Goal: Task Accomplishment & Management: Complete application form

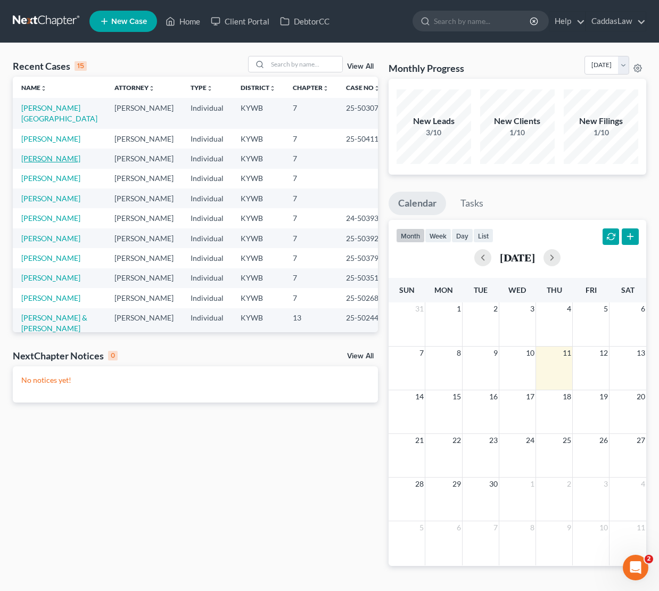
click at [37, 163] on link "[PERSON_NAME]" at bounding box center [50, 158] width 59 height 9
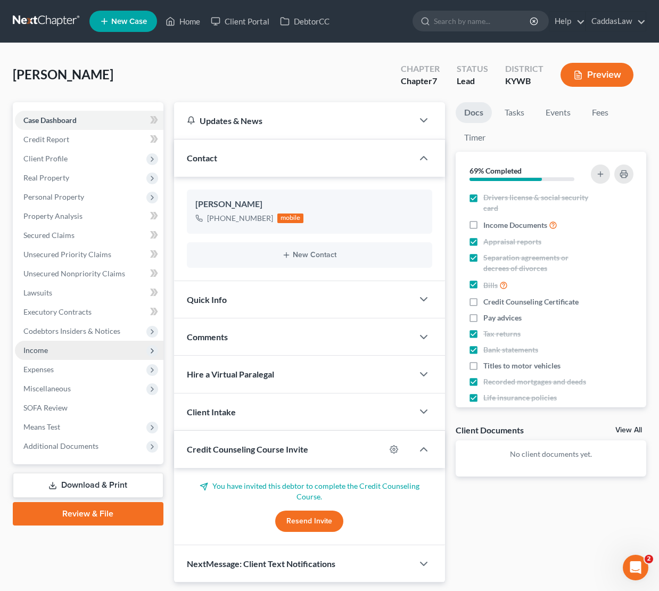
click at [44, 350] on span "Income" at bounding box center [35, 349] width 24 height 9
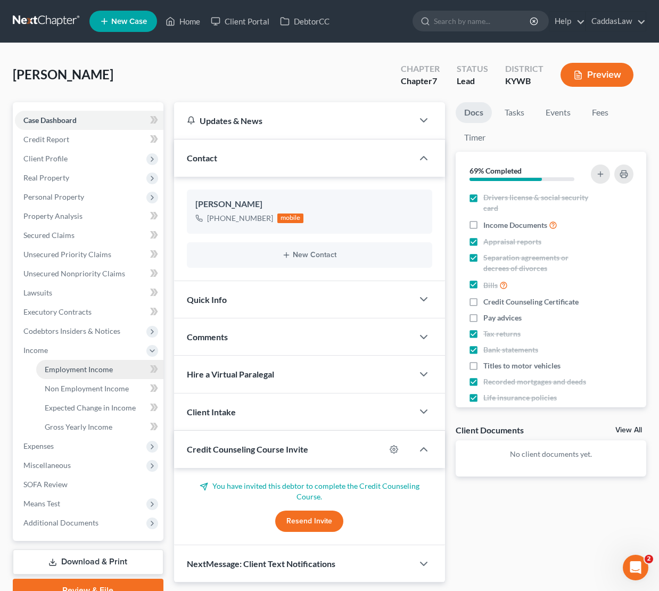
click at [94, 362] on link "Employment Income" at bounding box center [99, 369] width 127 height 19
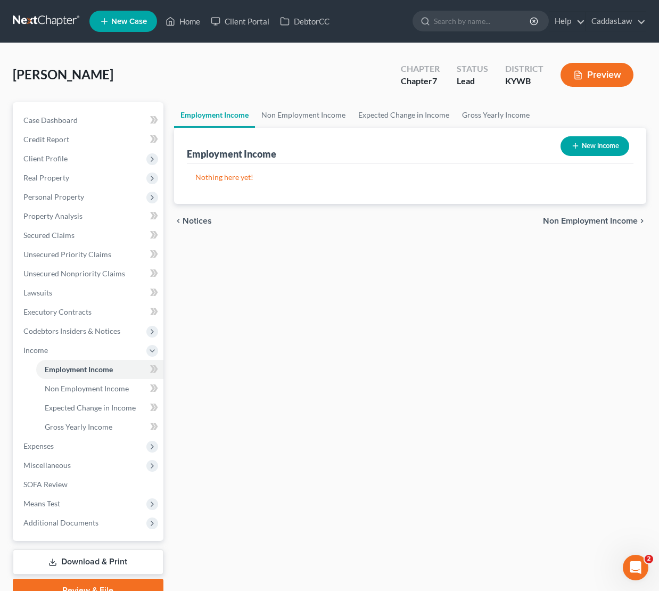
click at [585, 135] on div "New Income" at bounding box center [594, 146] width 77 height 28
click at [578, 147] on button "New Income" at bounding box center [594, 146] width 69 height 20
select select "0"
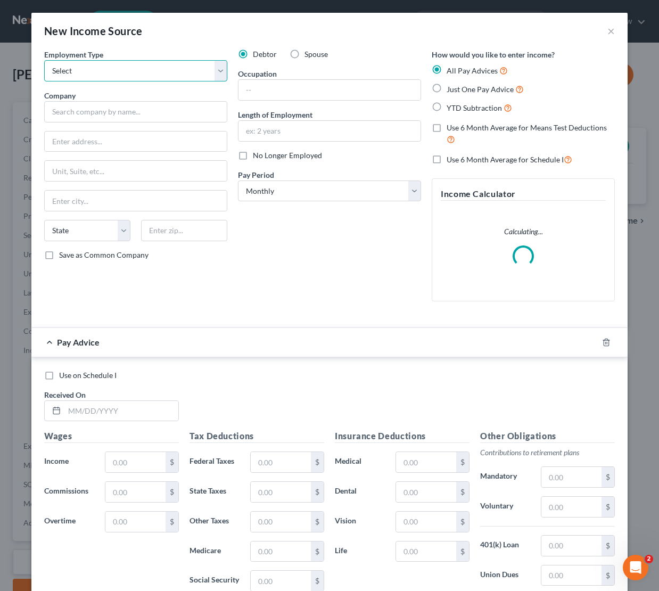
select select "0"
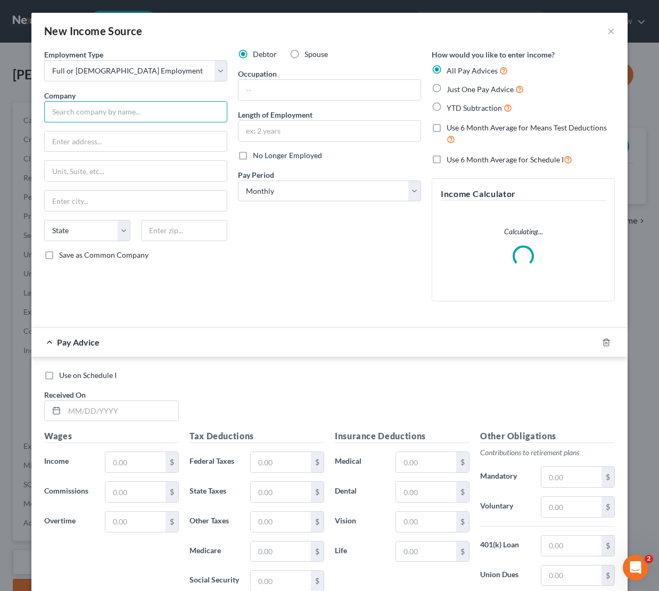
click at [84, 112] on input "text" at bounding box center [135, 111] width 183 height 21
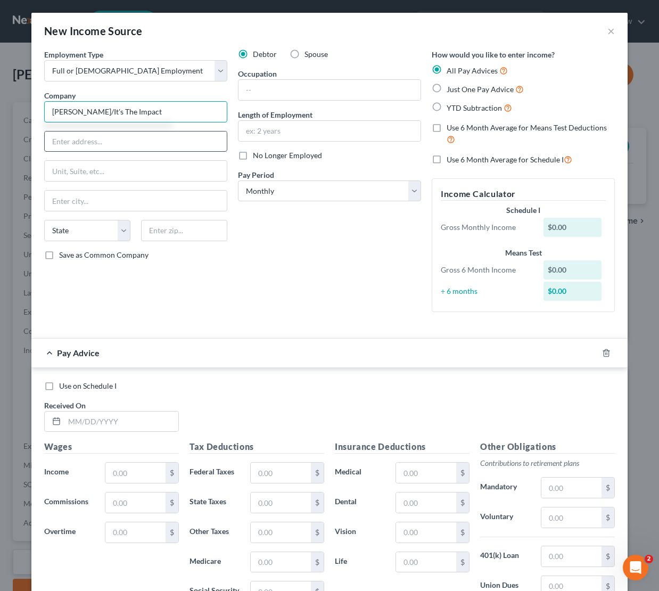
type input "[PERSON_NAME]/It's The Impact"
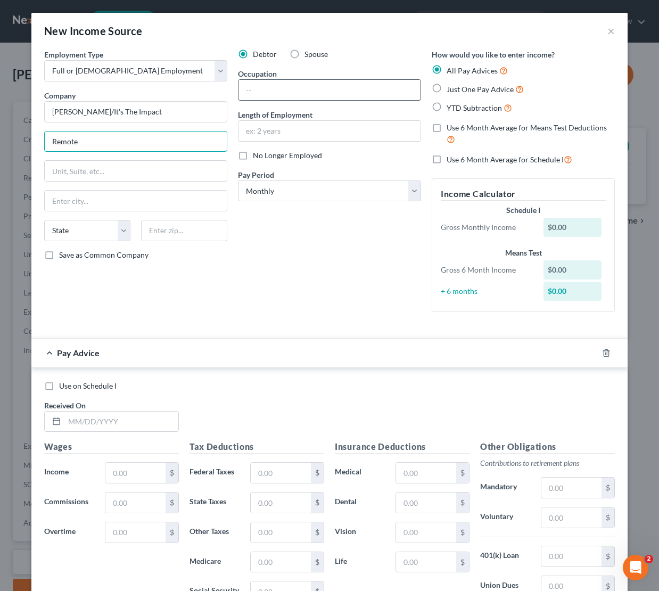
type input "Remote"
click at [251, 86] on input "text" at bounding box center [329, 90] width 182 height 20
type input "A"
drag, startPoint x: 308, startPoint y: 92, endPoint x: 198, endPoint y: 102, distance: 109.6
click at [198, 102] on div "Employment Type * Select Full or [DEMOGRAPHIC_DATA] Employment Self Employment …" at bounding box center [329, 189] width 581 height 280
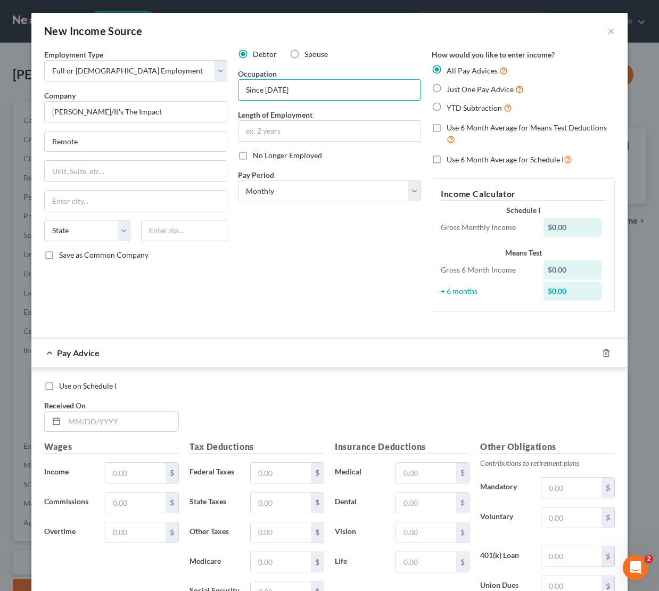
drag, startPoint x: 313, startPoint y: 88, endPoint x: 165, endPoint y: 86, distance: 148.5
click at [166, 87] on div "Employment Type * Select Full or [DEMOGRAPHIC_DATA] Employment Self Employment …" at bounding box center [329, 189] width 581 height 280
type input "Since [DATE]"
click at [241, 129] on input "text" at bounding box center [329, 131] width 182 height 20
type input "1 year and 1 month"
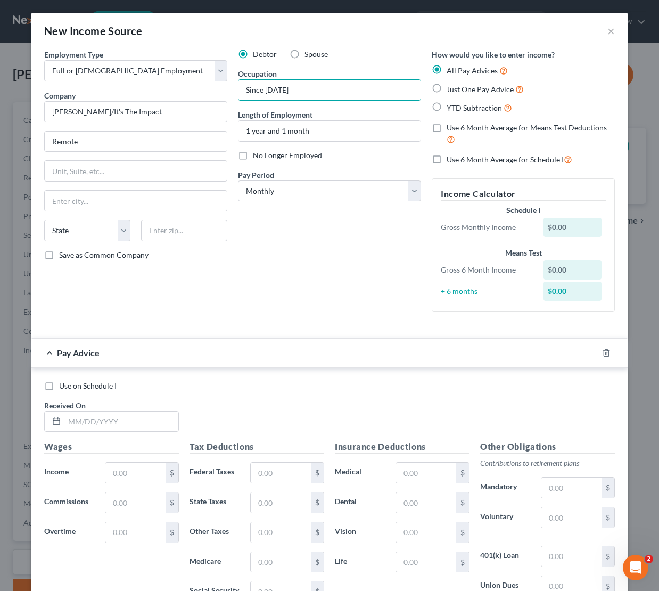
drag, startPoint x: 311, startPoint y: 90, endPoint x: 212, endPoint y: 91, distance: 99.0
click at [212, 91] on div "Employment Type * Select Full or [DEMOGRAPHIC_DATA] Employment Self Employment …" at bounding box center [329, 189] width 581 height 280
click at [254, 91] on input "Coywriter/" at bounding box center [329, 90] width 182 height 20
click at [305, 92] on input "Copywriter/" at bounding box center [329, 90] width 182 height 20
click at [286, 89] on input "Copywriter/Freelance" at bounding box center [329, 90] width 182 height 20
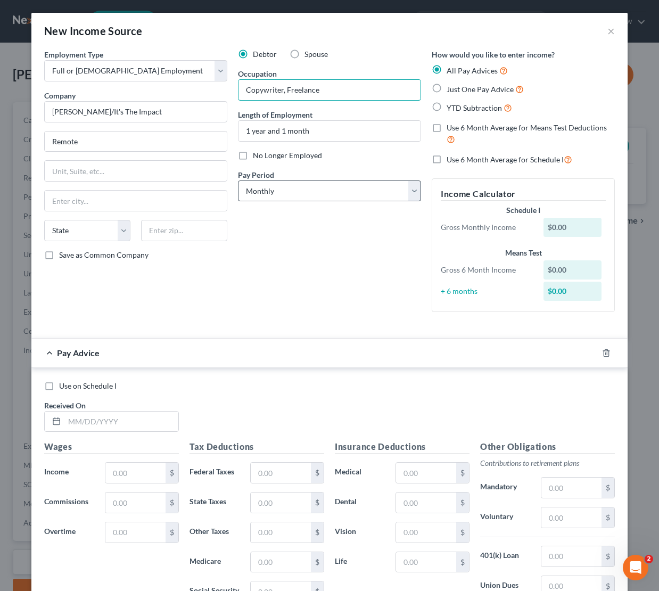
type input "Copywriter, Freelance"
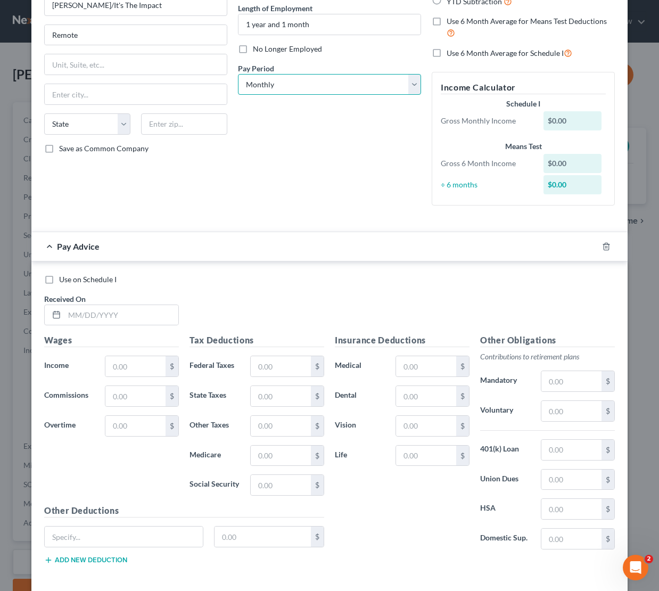
scroll to position [120, 0]
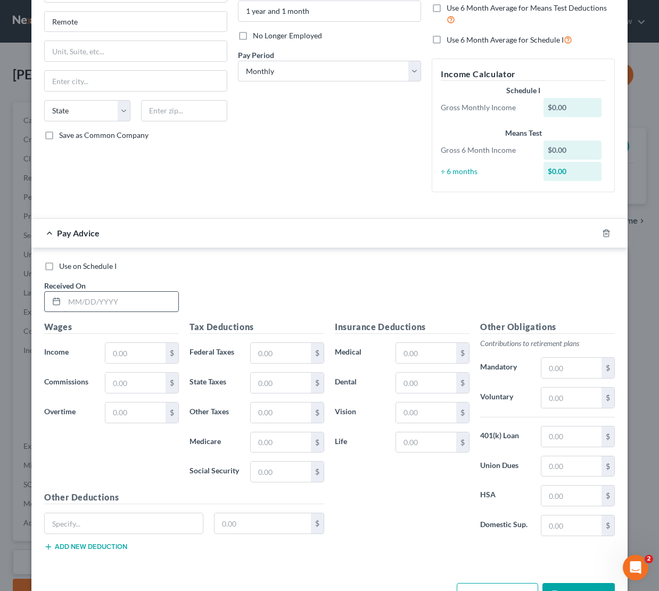
click at [79, 302] on input "text" at bounding box center [121, 302] width 114 height 20
type input "[DATE]"
click at [127, 361] on div "Wages Income * $ Commissions $ Overtime $" at bounding box center [111, 405] width 145 height 170
click at [127, 358] on input "text" at bounding box center [135, 353] width 60 height 20
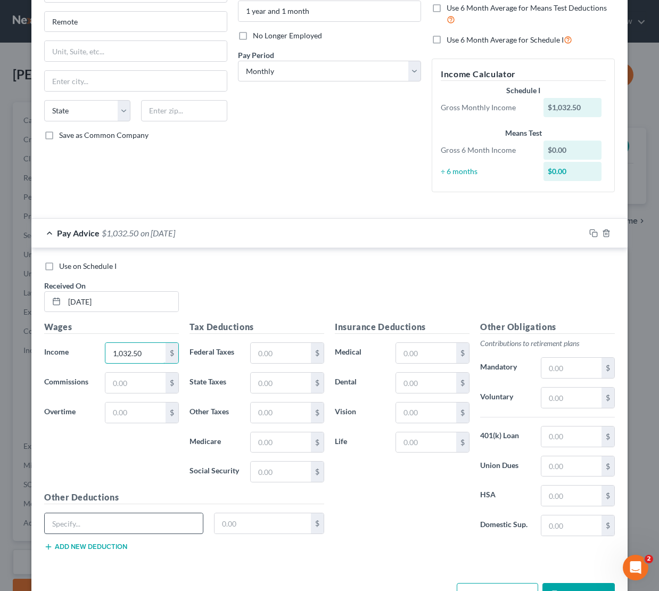
type input "1,032.50"
type input "US Bank Fee"
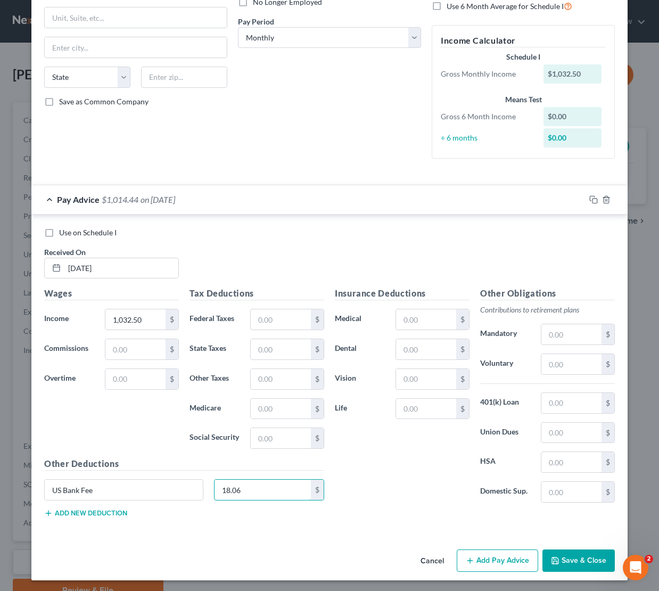
scroll to position [153, 0]
type input "18.06"
click at [559, 562] on icon "button" at bounding box center [555, 561] width 9 height 9
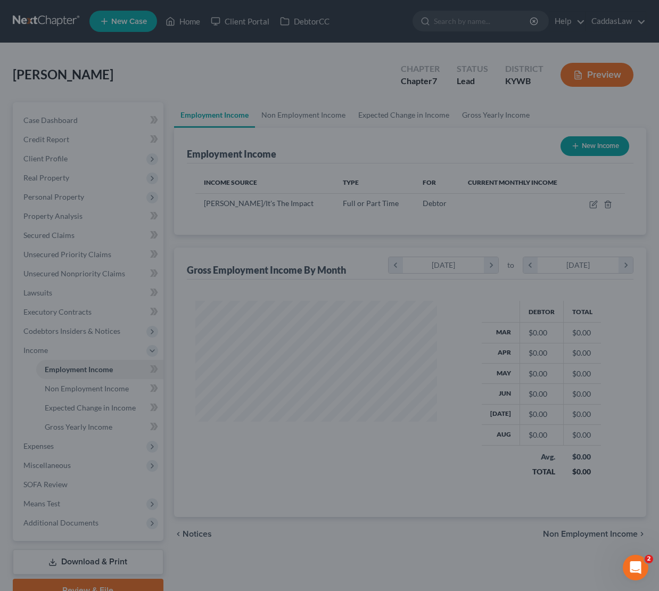
scroll to position [191, 263]
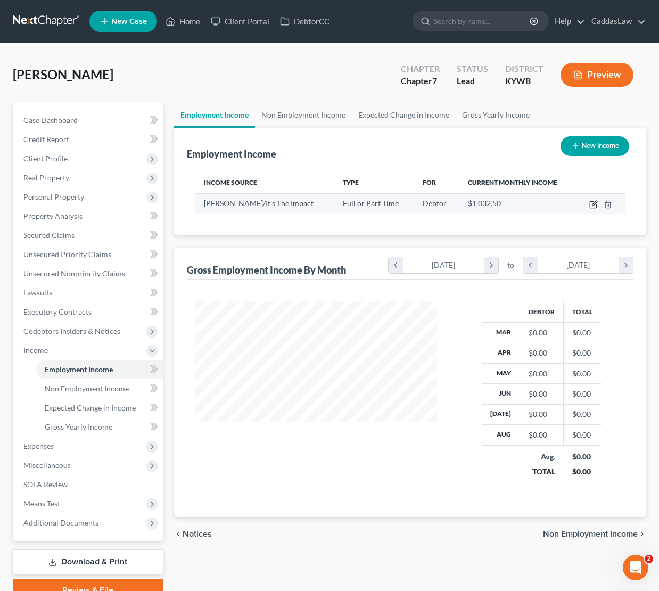
click at [591, 204] on icon "button" at bounding box center [593, 204] width 9 height 9
select select "0"
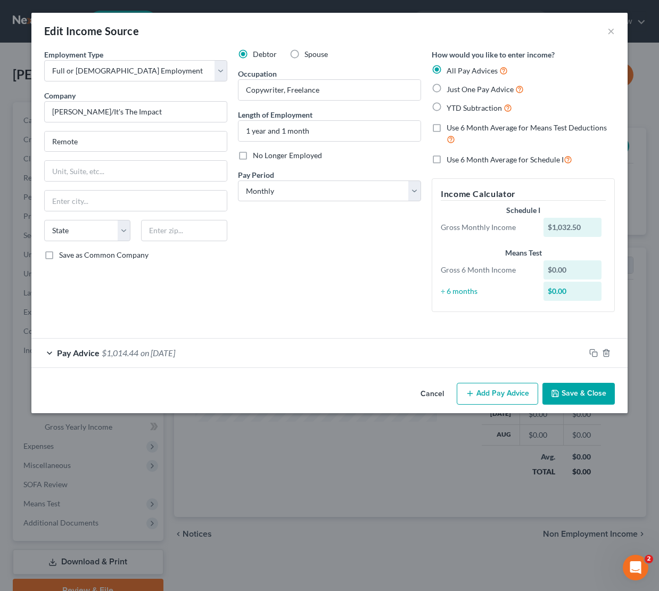
click at [487, 386] on button "Add Pay Advice" at bounding box center [497, 394] width 81 height 22
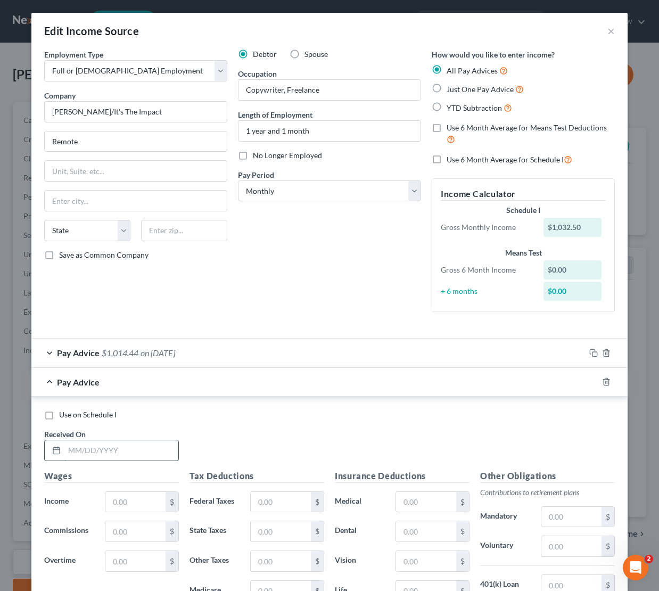
click at [68, 449] on input "text" at bounding box center [121, 450] width 114 height 20
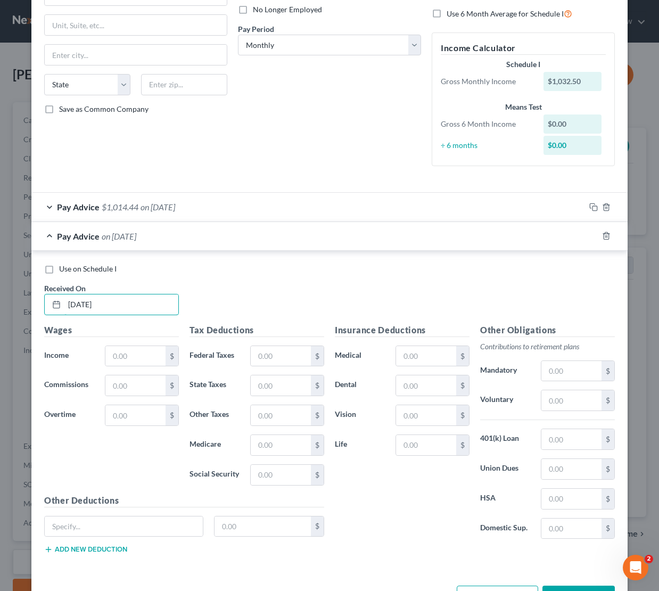
scroll to position [147, 0]
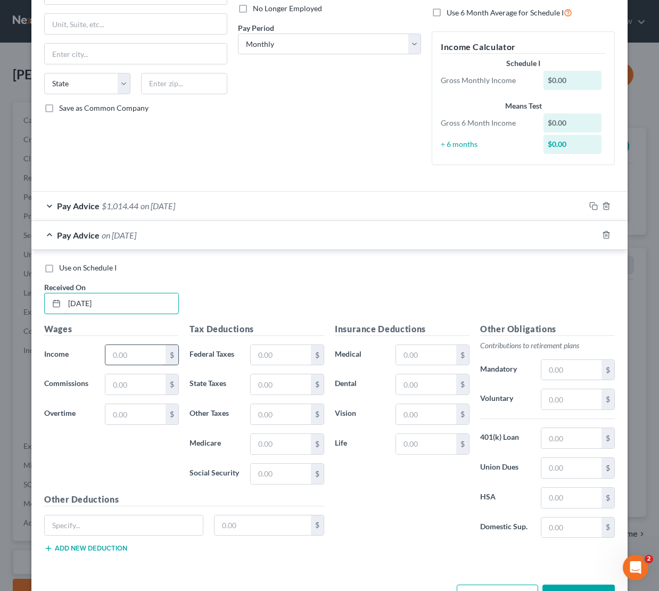
type input "[DATE]"
click at [131, 354] on input "text" at bounding box center [135, 355] width 60 height 20
type input "14.00"
type input "US Bank Fees"
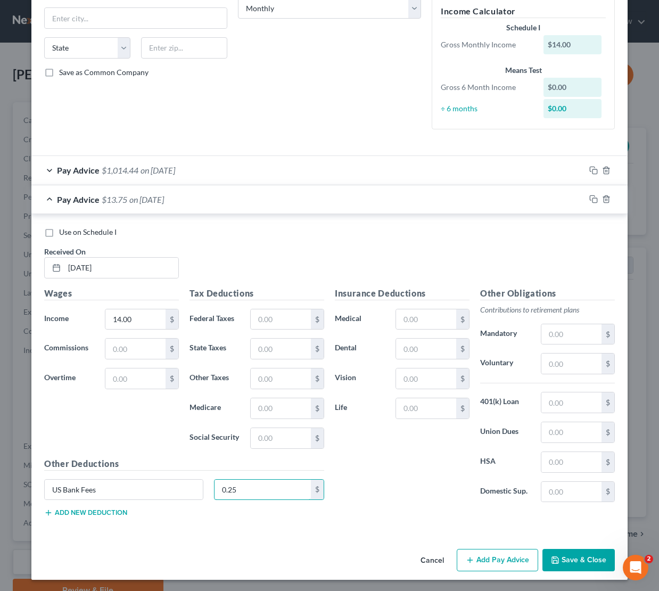
scroll to position [181, 0]
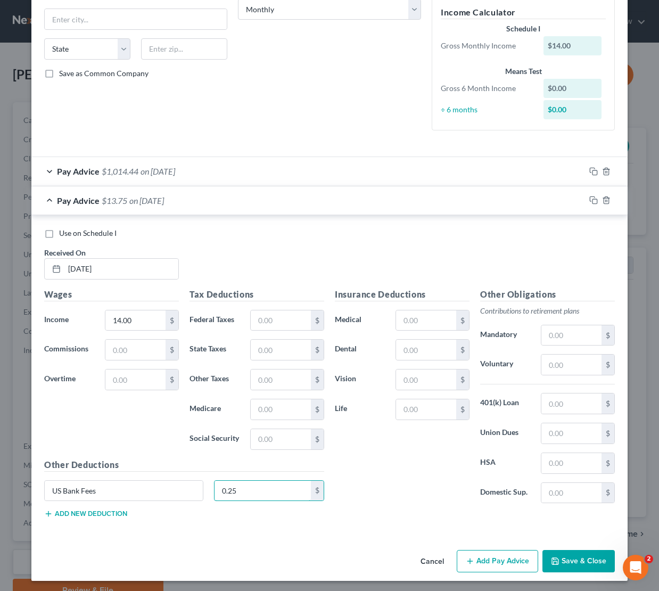
type input "0.25"
click at [559, 551] on button "Save & Close" at bounding box center [578, 561] width 72 height 22
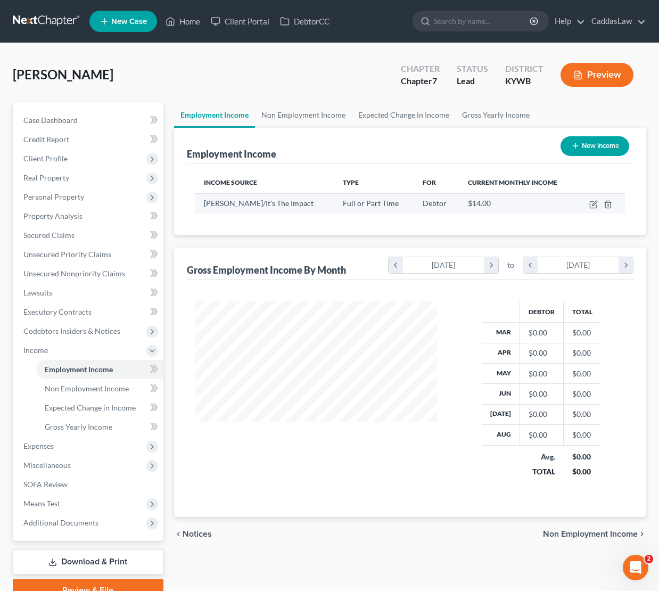
click at [594, 209] on td at bounding box center [600, 203] width 48 height 20
click at [593, 200] on icon "button" at bounding box center [593, 204] width 9 height 9
select select "0"
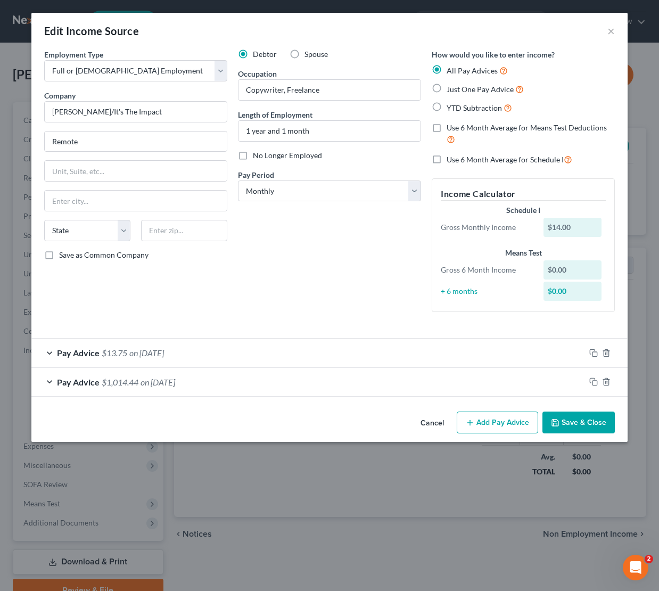
click at [479, 420] on button "Add Pay Advice" at bounding box center [497, 422] width 81 height 22
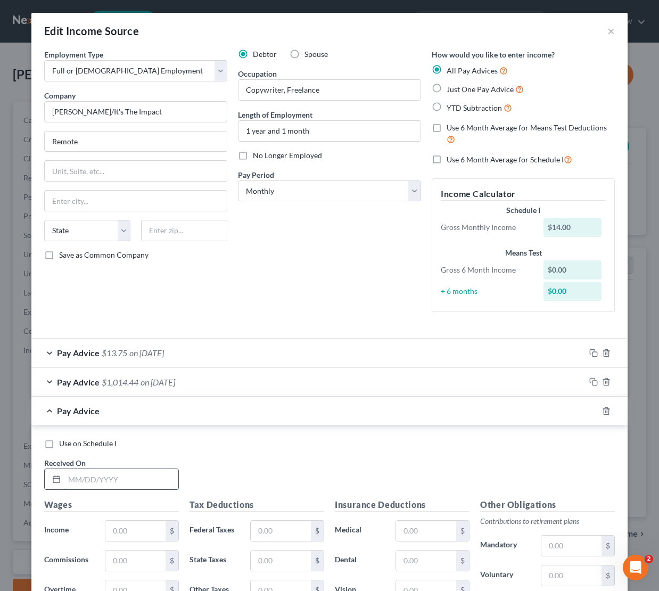
click at [84, 472] on input "text" at bounding box center [121, 479] width 114 height 20
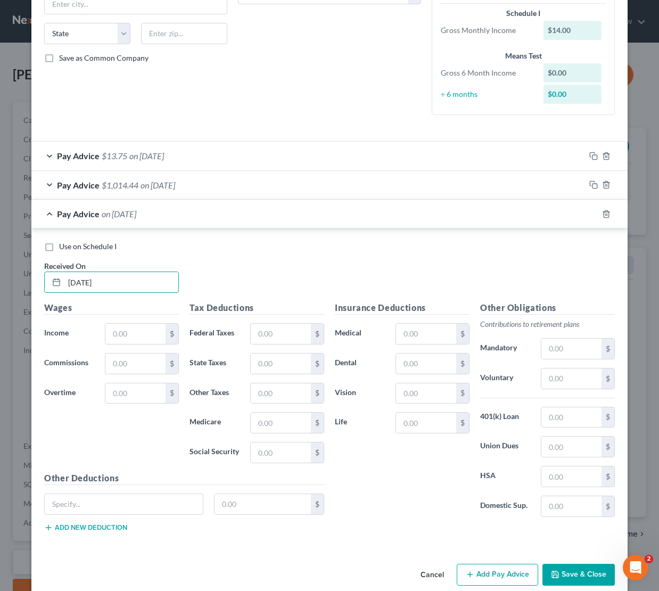
scroll to position [200, 0]
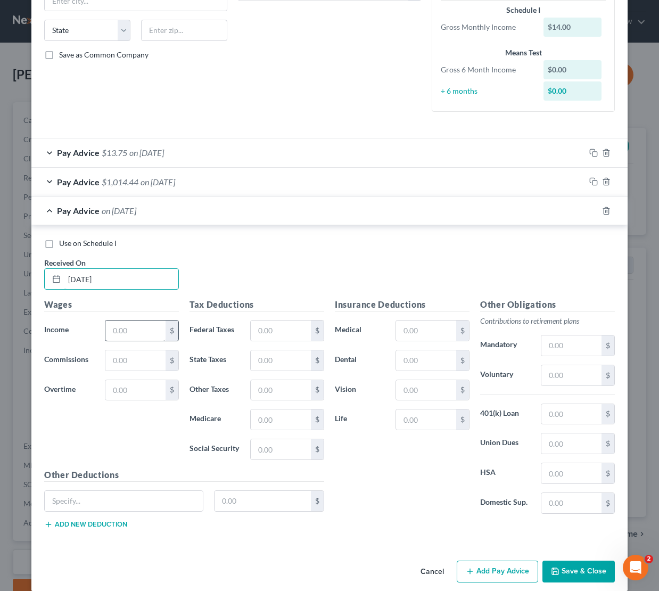
type input "[DATE]"
click at [123, 334] on input "text" at bounding box center [135, 330] width 60 height 20
type input "826.00"
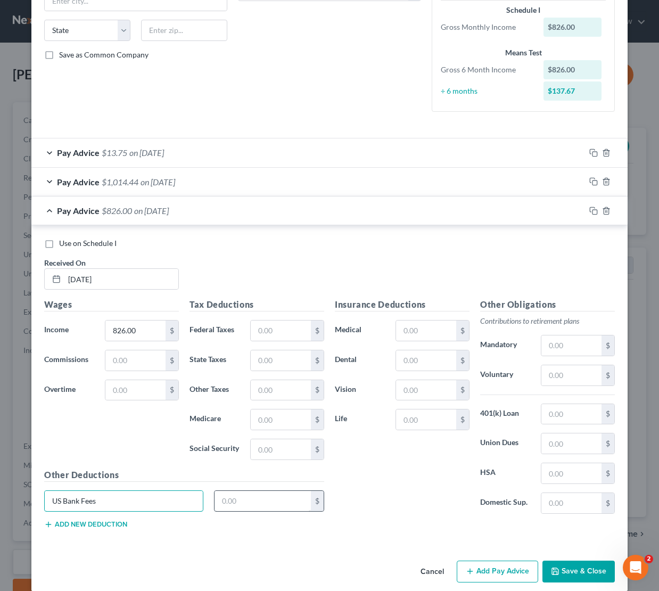
type input "US Bank Fees"
click at [259, 497] on input "text" at bounding box center [262, 501] width 97 height 20
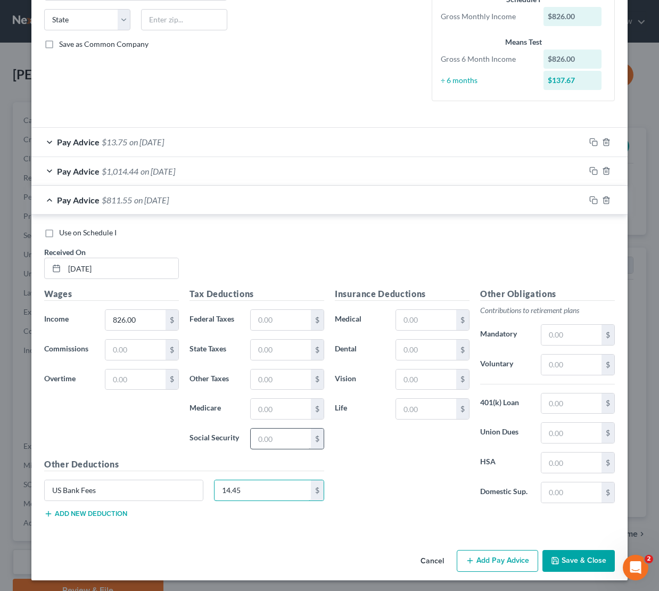
scroll to position [210, 0]
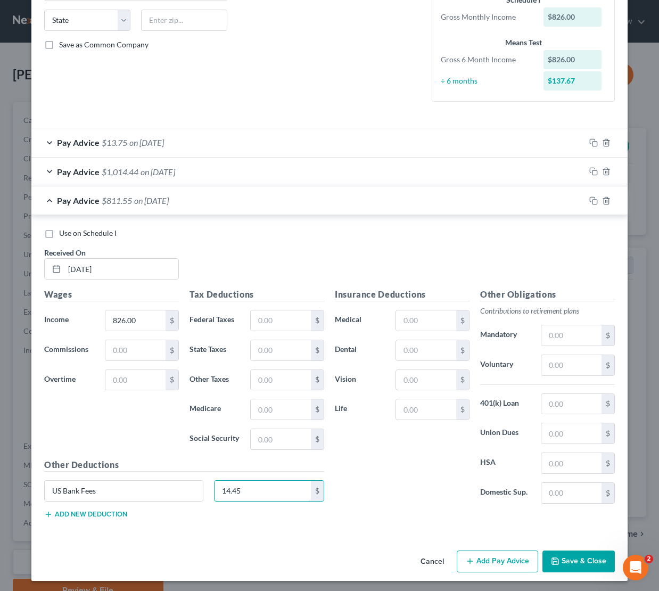
type input "14.45"
click at [508, 560] on button "Add Pay Advice" at bounding box center [497, 561] width 81 height 22
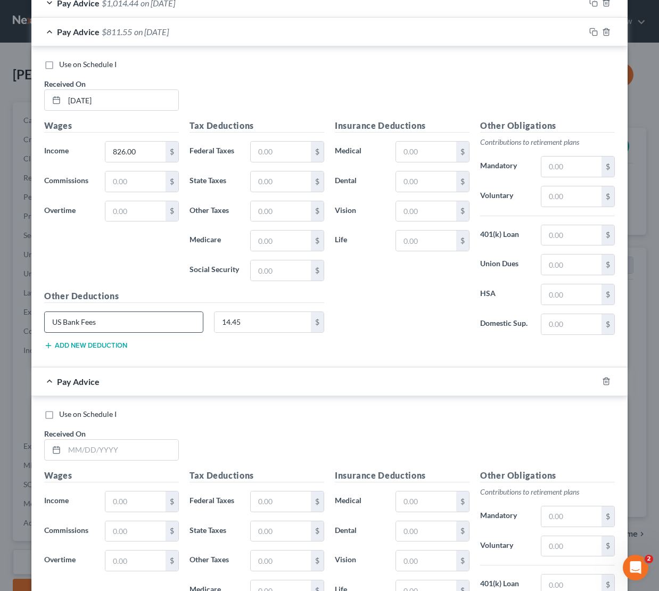
scroll to position [458, 0]
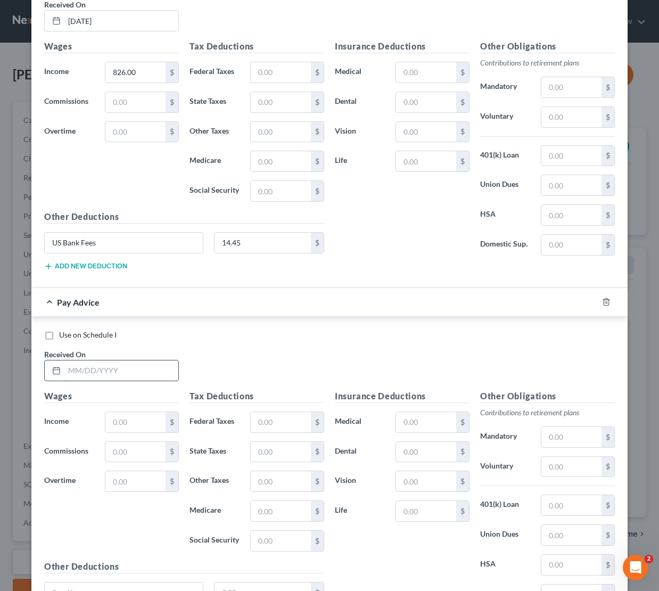
click at [72, 363] on input "text" at bounding box center [121, 370] width 114 height 20
type input "[DATE]"
click at [129, 414] on input "text" at bounding box center [135, 422] width 60 height 20
type input "700.00"
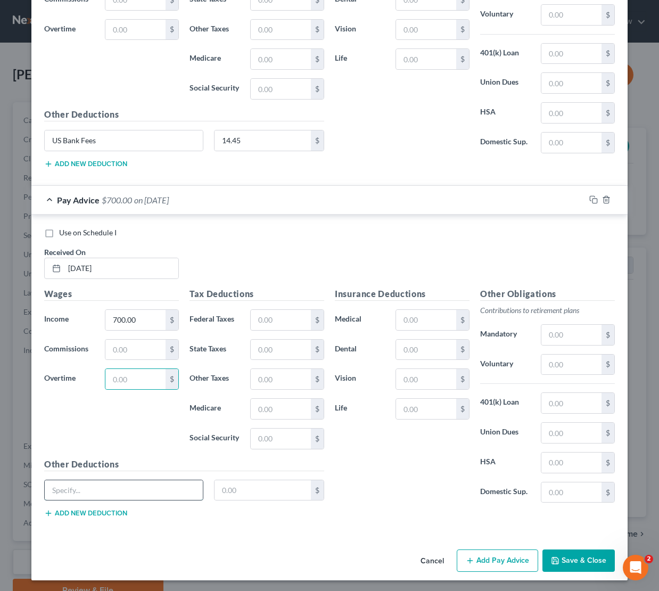
scroll to position [560, 0]
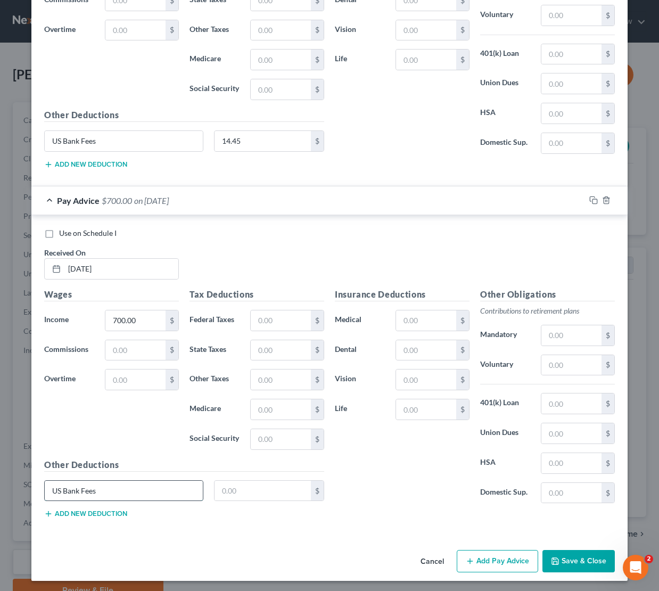
click at [109, 483] on input "US Bank Fees" at bounding box center [124, 491] width 158 height 20
type input "U"
click at [474, 557] on icon "button" at bounding box center [470, 561] width 9 height 9
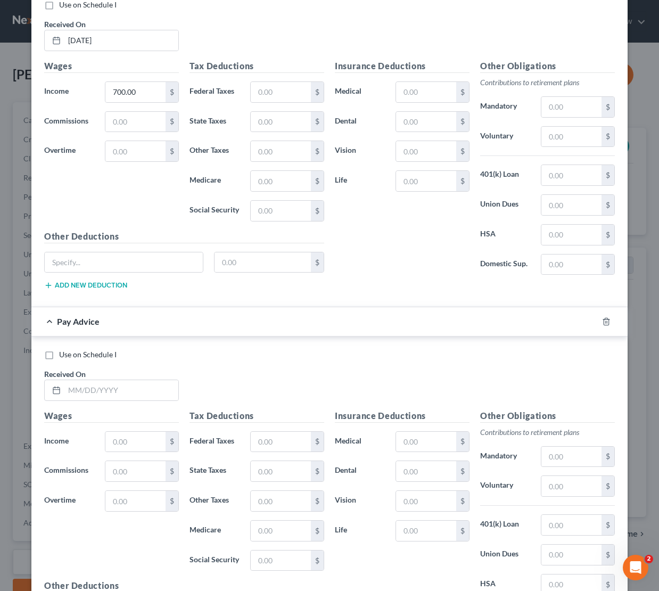
scroll to position [795, 0]
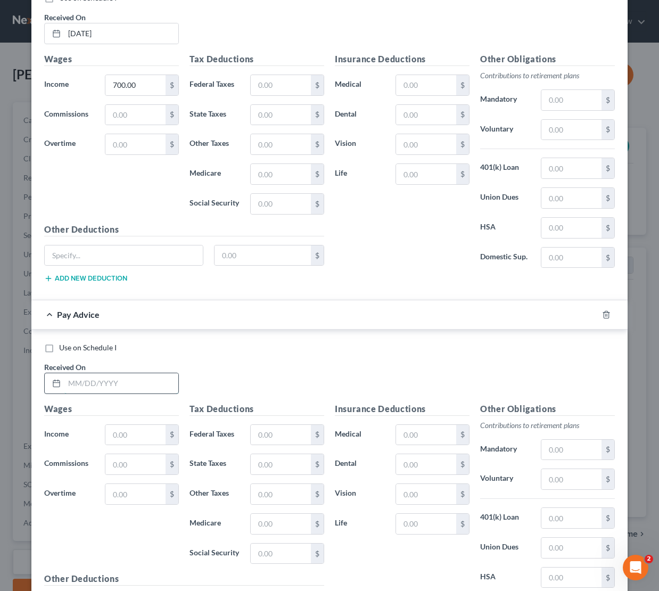
click at [71, 387] on input "text" at bounding box center [121, 383] width 114 height 20
click at [90, 383] on input "03/19-2025" at bounding box center [121, 383] width 114 height 20
type input "[DATE]"
click at [119, 428] on input "text" at bounding box center [135, 435] width 60 height 20
type input "70.00"
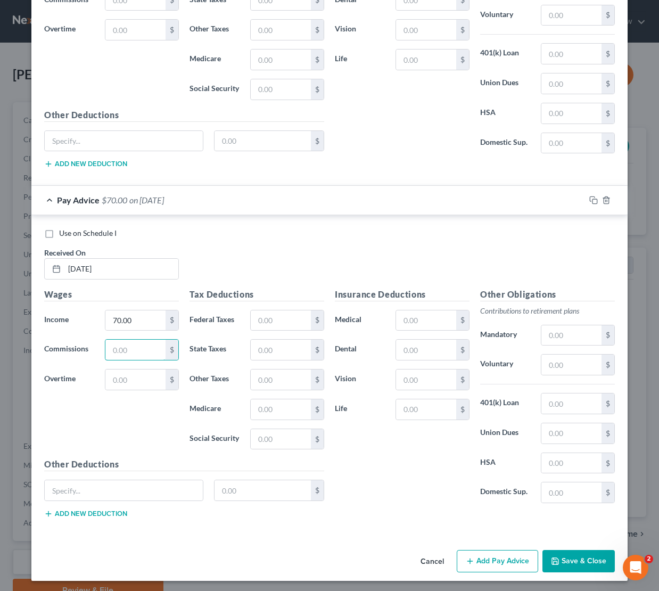
scroll to position [909, 0]
click at [558, 558] on icon "button" at bounding box center [555, 561] width 9 height 9
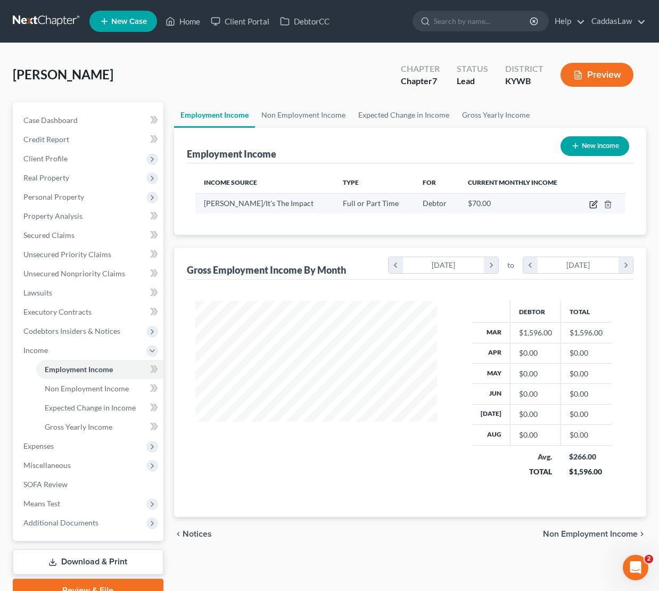
click at [595, 204] on icon "button" at bounding box center [593, 204] width 9 height 9
select select "0"
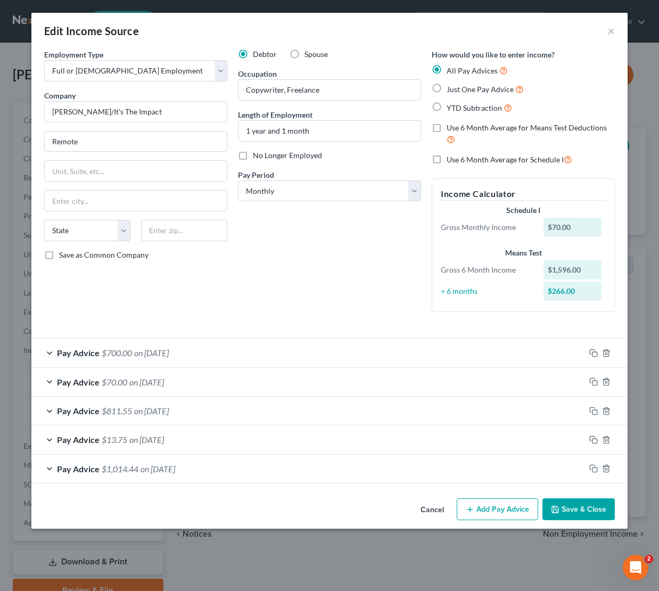
click at [485, 504] on button "Add Pay Advice" at bounding box center [497, 509] width 81 height 22
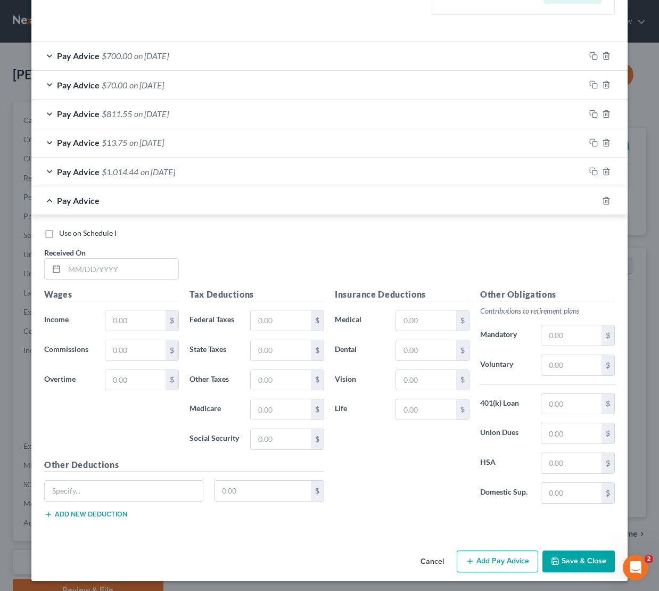
scroll to position [296, 0]
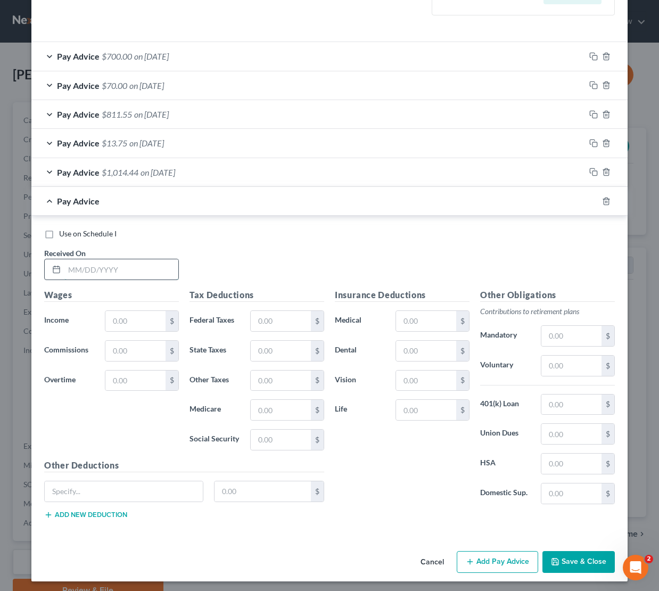
click at [72, 271] on input "text" at bounding box center [121, 269] width 114 height 20
type input "[DATE]"
click at [136, 324] on input "text" at bounding box center [135, 321] width 60 height 20
type input "1"
drag, startPoint x: 146, startPoint y: 320, endPoint x: 52, endPoint y: 328, distance: 94.5
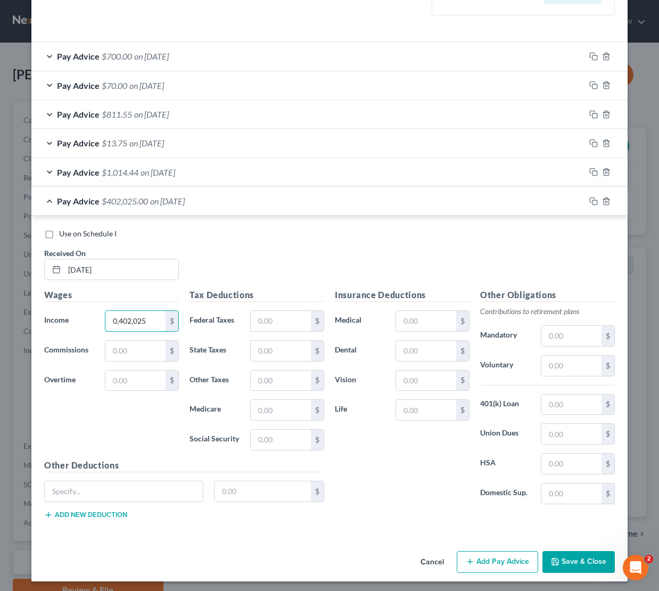
click at [52, 328] on div "Wages Income * 0,402,025 $ Commissions $ Overtime $" at bounding box center [111, 373] width 145 height 170
type input "0"
type input "770.00"
click at [506, 558] on button "Add Pay Advice" at bounding box center [497, 562] width 81 height 22
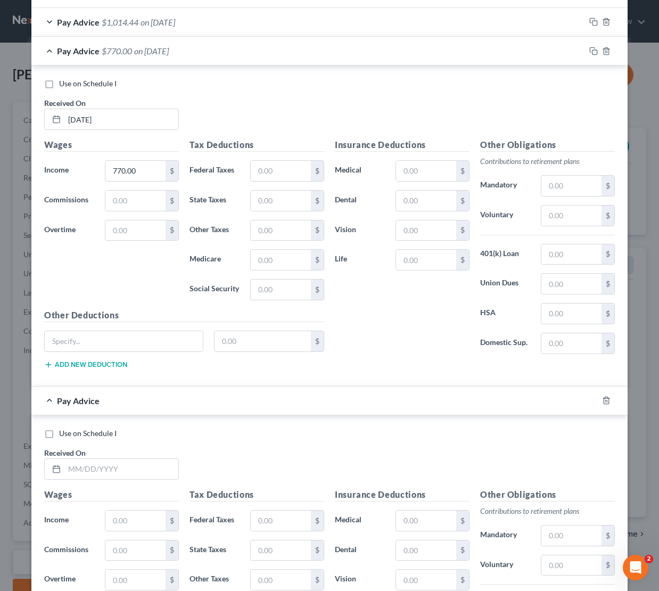
scroll to position [565, 0]
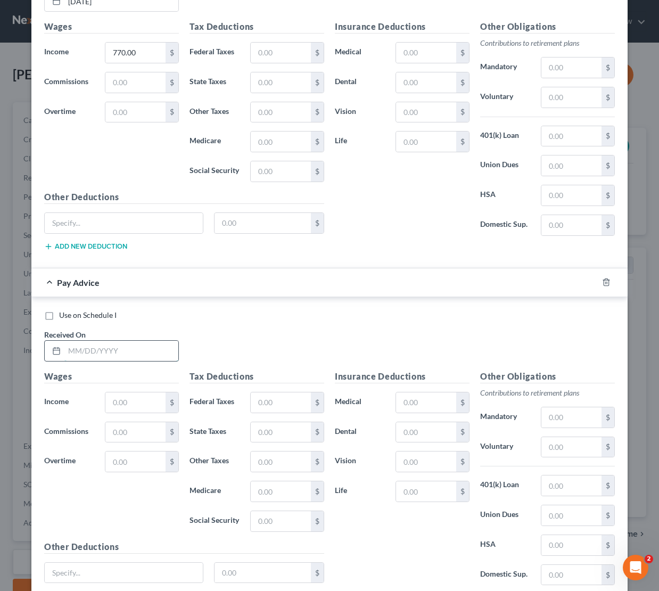
click at [97, 343] on input "text" at bounding box center [121, 351] width 114 height 20
type input "[DATE]"
click at [128, 403] on input "text" at bounding box center [135, 402] width 60 height 20
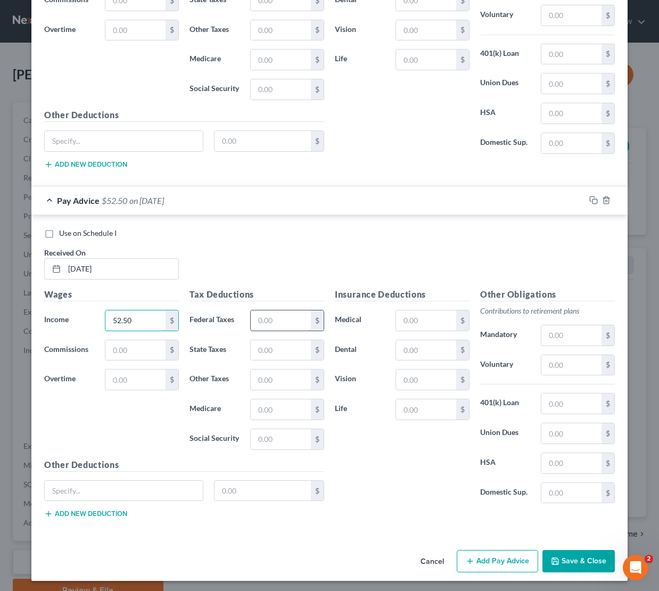
scroll to position [646, 0]
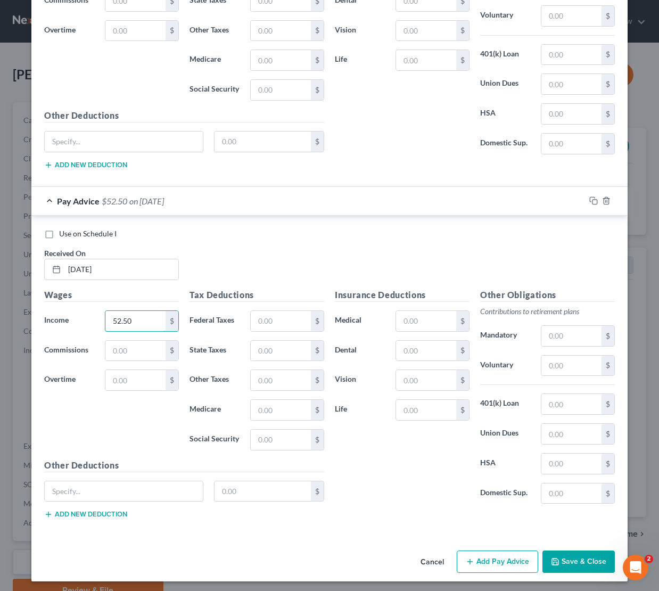
type input "52.50"
click at [492, 557] on button "Add Pay Advice" at bounding box center [497, 561] width 81 height 22
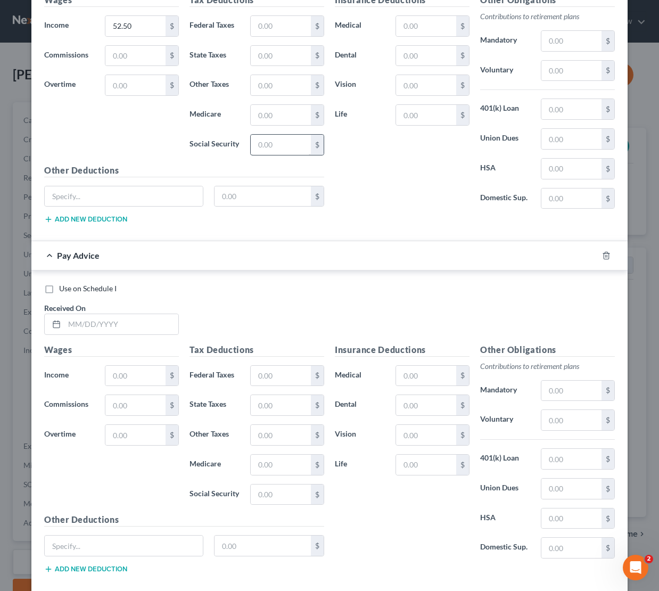
scroll to position [988, 0]
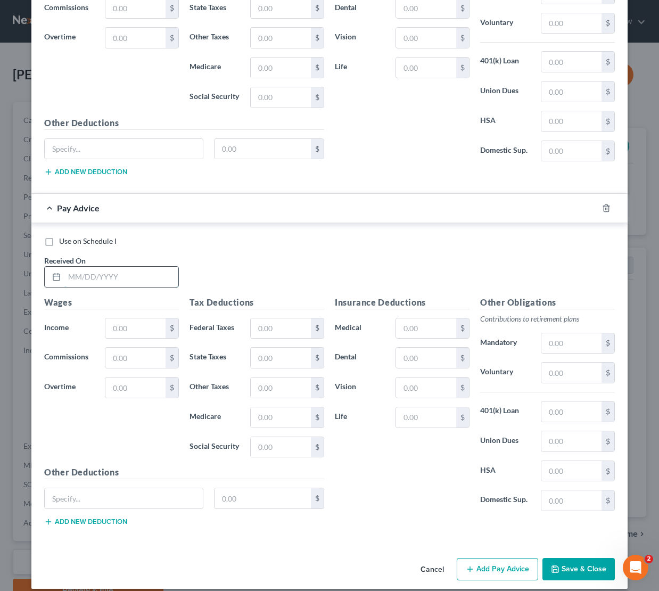
click at [71, 273] on input "text" at bounding box center [121, 277] width 114 height 20
type input "[DATE]"
click at [131, 326] on input "text" at bounding box center [135, 328] width 60 height 20
type input "1,487.50"
type input "US Bank Fees"
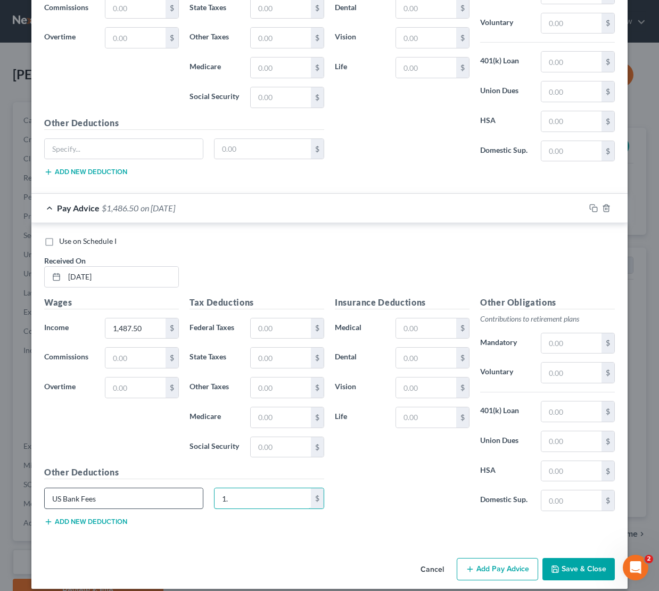
type input "1"
drag, startPoint x: 92, startPoint y: 497, endPoint x: 0, endPoint y: 498, distance: 92.1
click at [0, 498] on div "Edit Income Source × Employment Type * Select Full or [DEMOGRAPHIC_DATA] Employ…" at bounding box center [329, 295] width 659 height 591
type input "s"
click at [466, 566] on button "Add Pay Advice" at bounding box center [497, 569] width 81 height 22
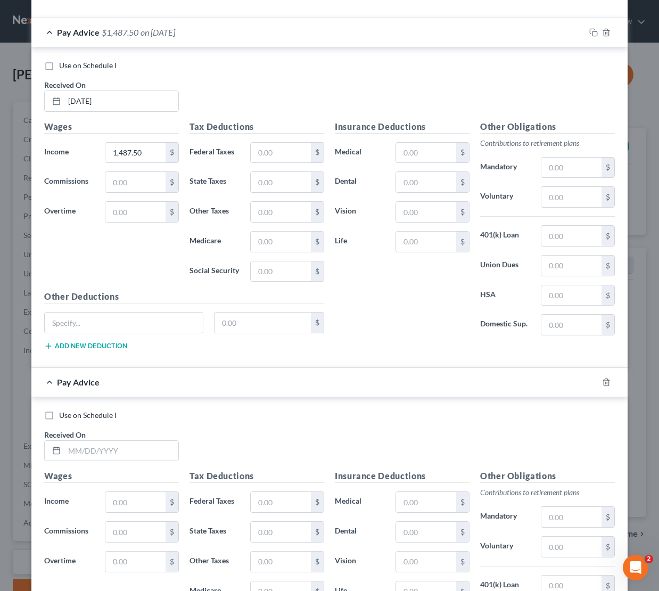
scroll to position [1164, 0]
click at [69, 443] on input "text" at bounding box center [121, 450] width 114 height 20
type input "[DATE]"
click at [133, 505] on input "text" at bounding box center [135, 501] width 60 height 20
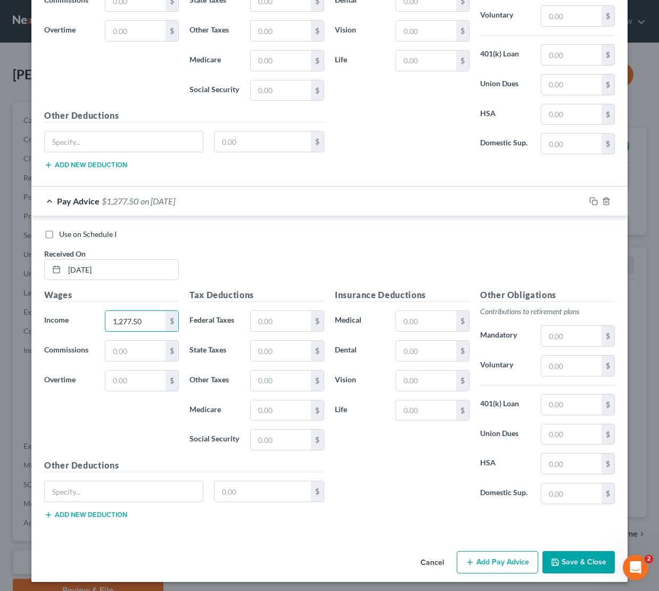
scroll to position [1344, 0]
type input "1,277.50"
type input "US Bank Fees"
type input "22.35"
click at [477, 565] on button "Add Pay Advice" at bounding box center [497, 562] width 81 height 22
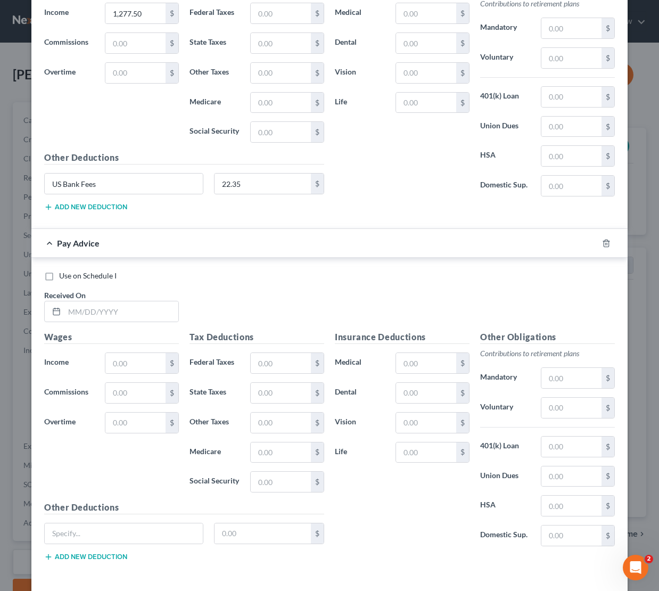
scroll to position [1694, 0]
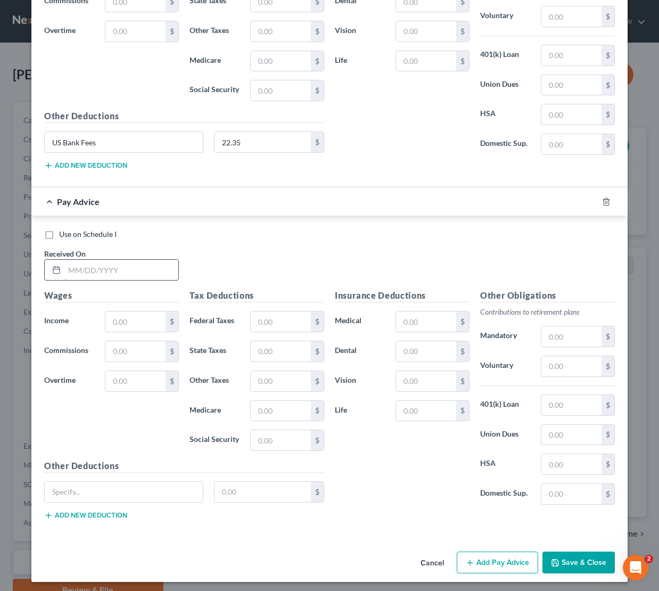
click at [66, 264] on input "text" at bounding box center [121, 270] width 114 height 20
type input "[DATE]"
type input "1,015.00"
click at [73, 513] on button "Add new deduction" at bounding box center [85, 515] width 83 height 9
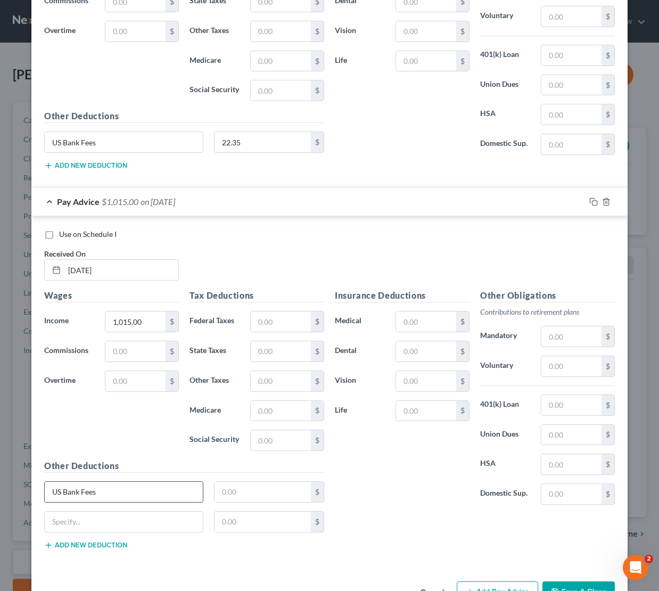
type input "US Bank Fees"
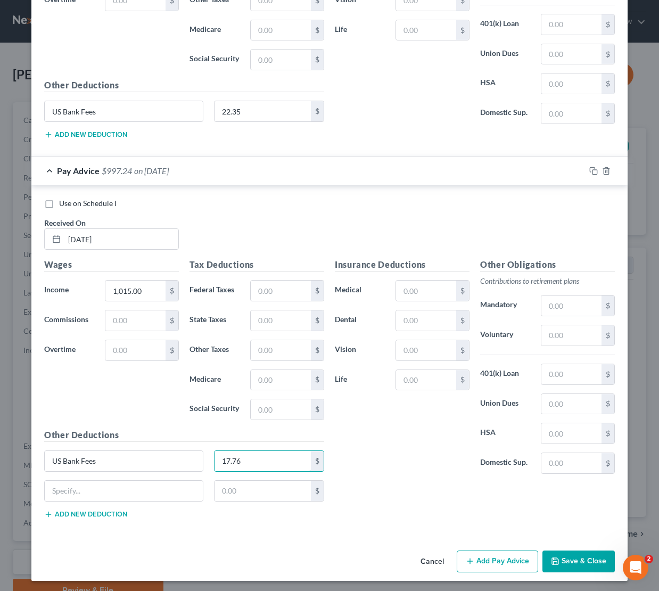
scroll to position [1724, 0]
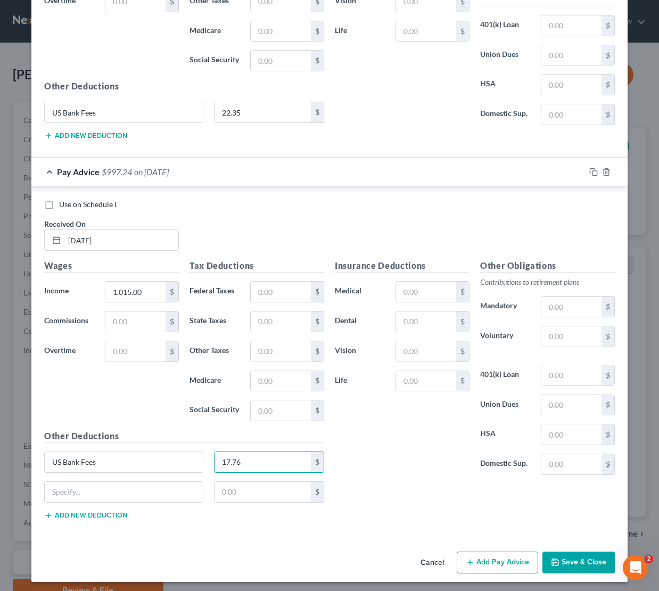
type input "17.76"
click at [478, 559] on button "Add Pay Advice" at bounding box center [497, 562] width 81 height 22
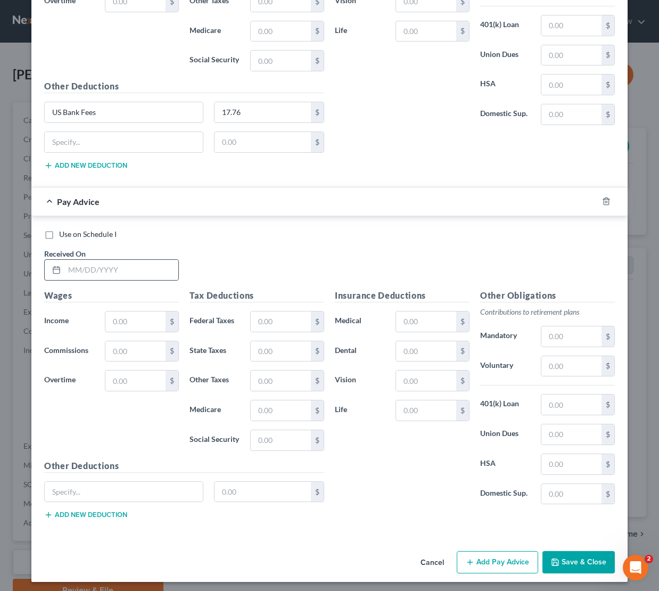
scroll to position [2073, 0]
click at [69, 269] on input "text" at bounding box center [121, 270] width 114 height 20
type input "[DATE]"
click at [129, 316] on input "text" at bounding box center [135, 322] width 60 height 20
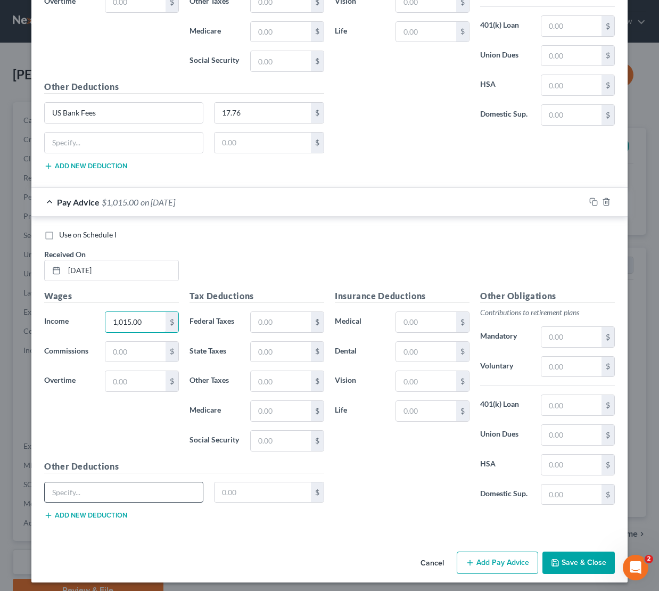
type input "1,015.00"
type input "u"
type input "US Bank Fees"
click at [254, 488] on input "text" at bounding box center [262, 492] width 97 height 20
type input "17.76"
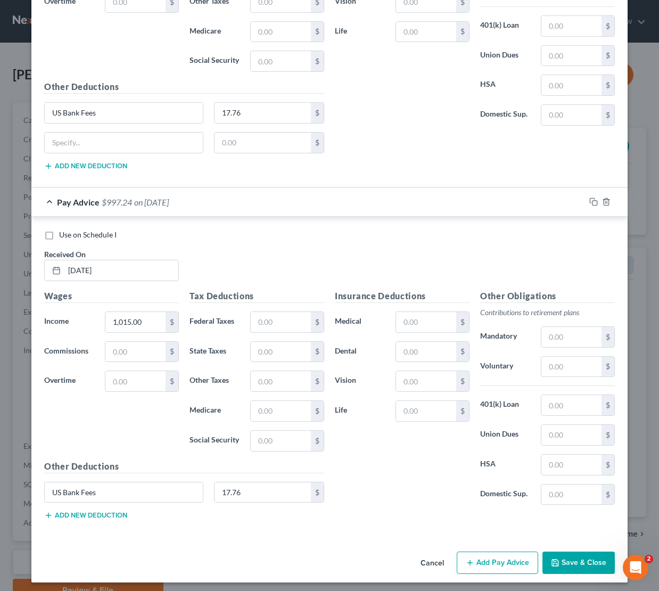
click at [560, 561] on button "Save & Close" at bounding box center [578, 562] width 72 height 22
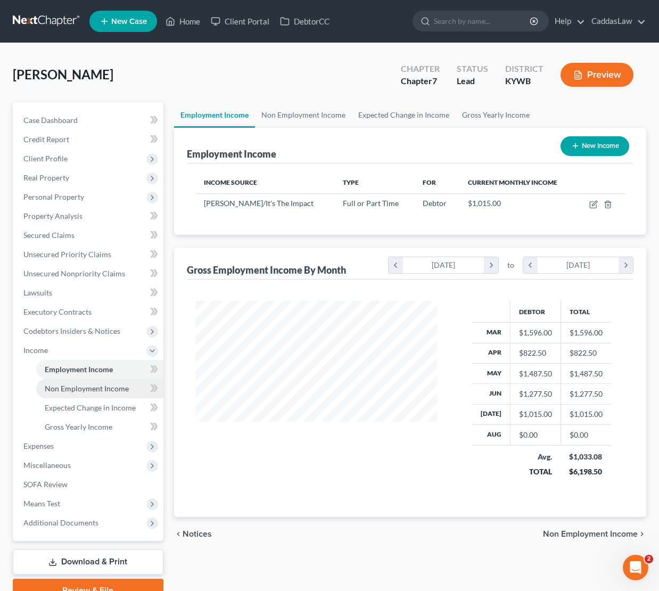
click at [73, 385] on span "Non Employment Income" at bounding box center [87, 388] width 84 height 9
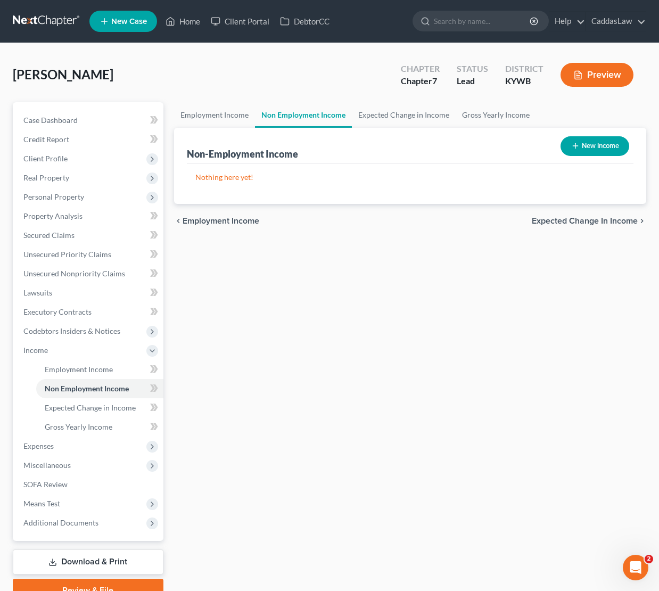
click at [583, 148] on button "New Income" at bounding box center [594, 146] width 69 height 20
select select "0"
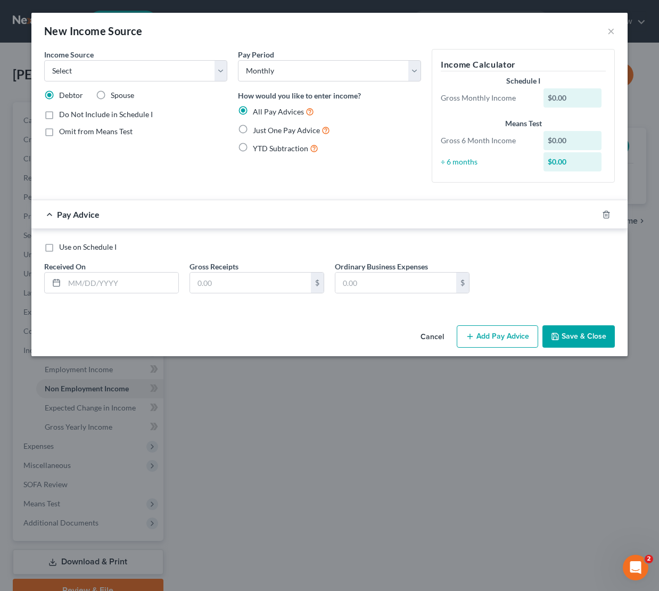
click at [435, 336] on button "Cancel" at bounding box center [432, 336] width 40 height 21
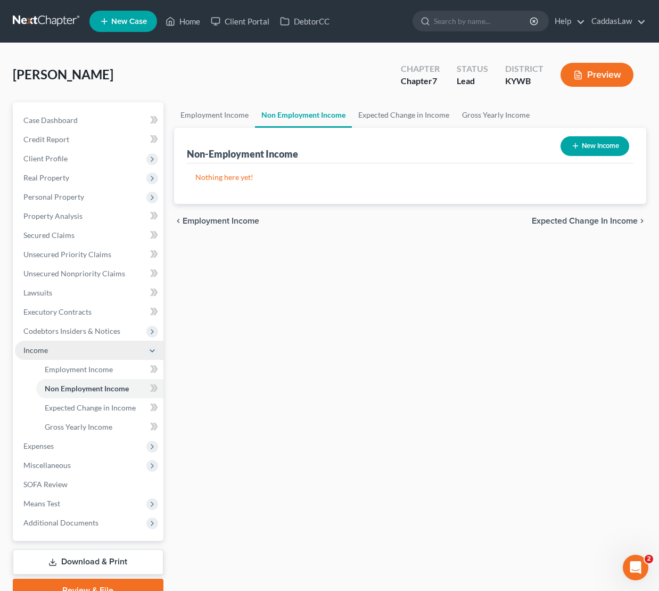
click at [152, 351] on icon at bounding box center [152, 350] width 9 height 9
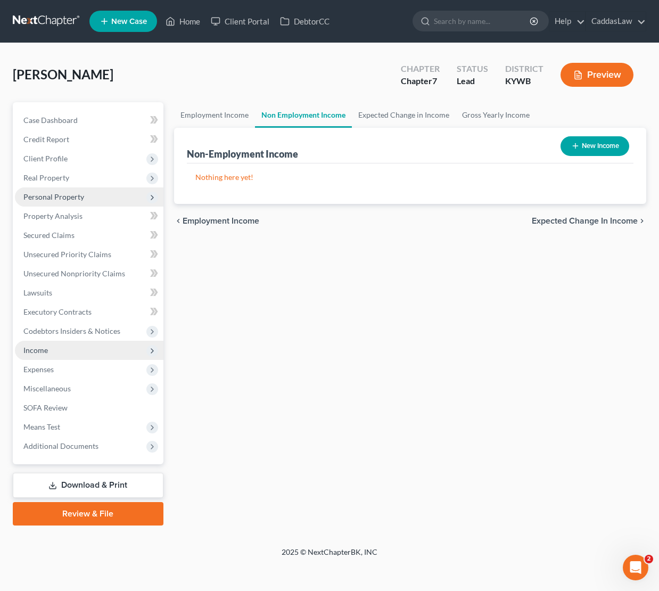
click at [61, 193] on span "Personal Property" at bounding box center [53, 196] width 61 height 9
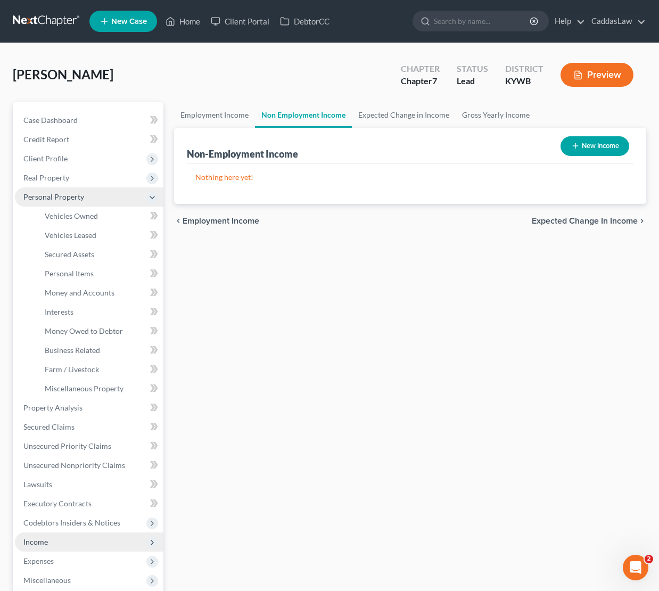
click at [152, 198] on polyline at bounding box center [152, 197] width 4 height 2
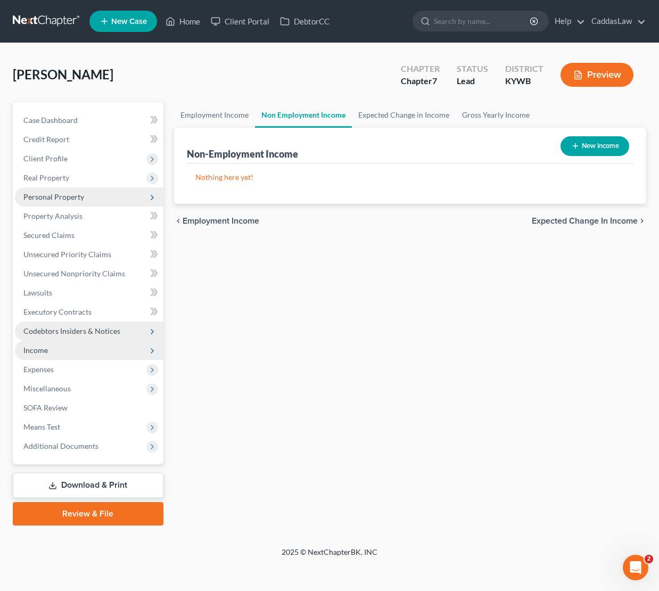
click at [147, 330] on icon at bounding box center [152, 332] width 12 height 12
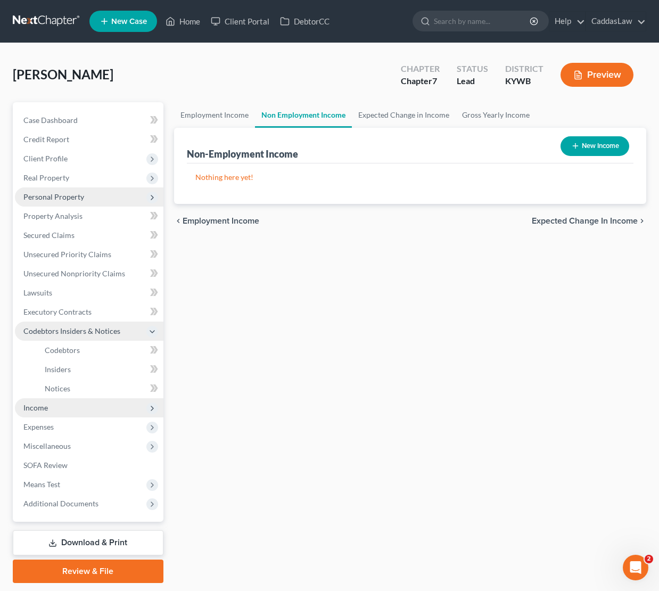
click at [152, 328] on icon at bounding box center [152, 331] width 9 height 9
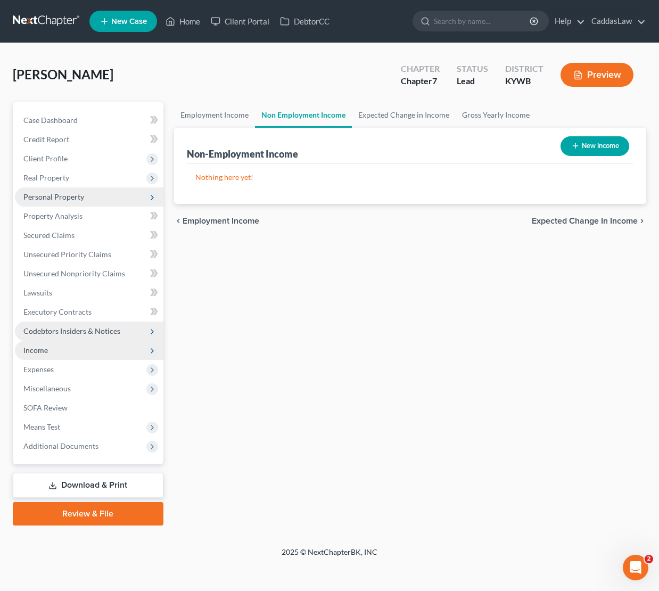
click at [154, 346] on icon at bounding box center [152, 350] width 9 height 9
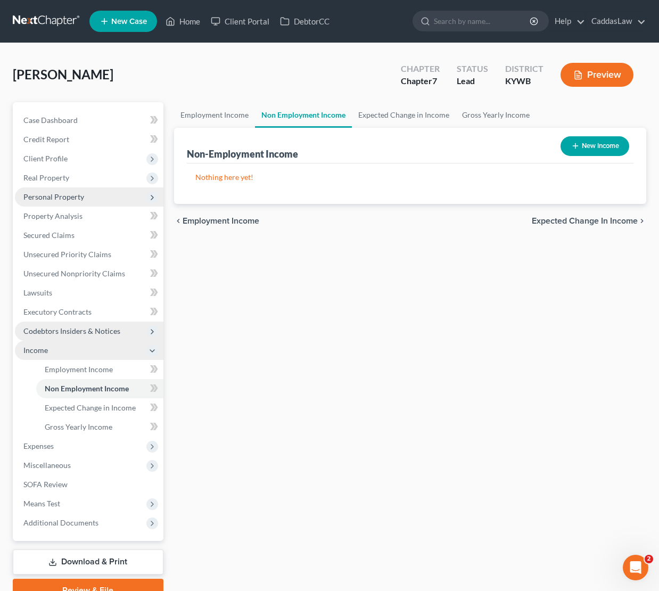
click at [151, 352] on icon at bounding box center [152, 350] width 9 height 9
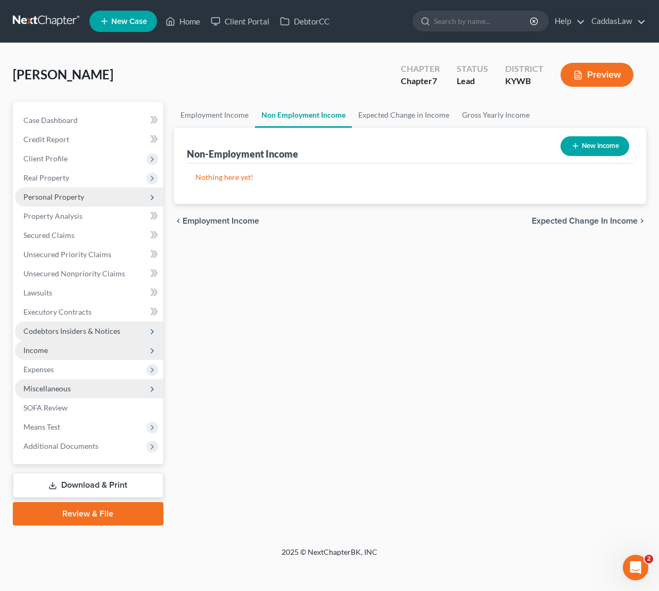
click at [139, 391] on span "Miscellaneous" at bounding box center [89, 388] width 148 height 19
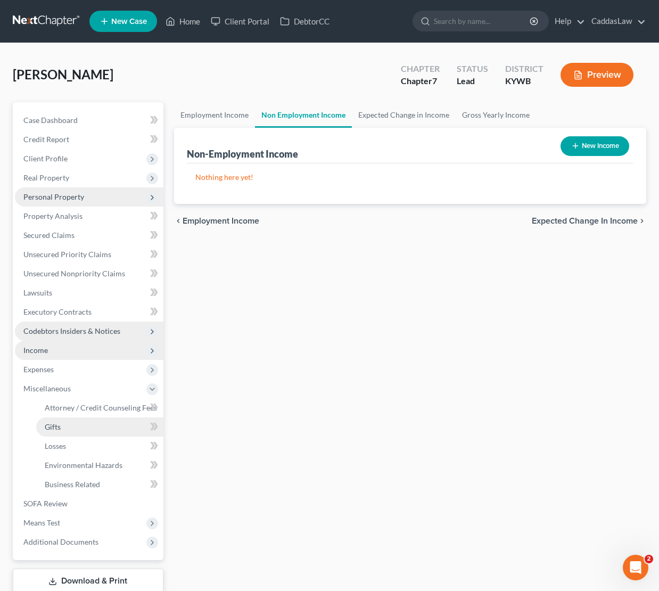
click at [56, 428] on span "Gifts" at bounding box center [53, 426] width 16 height 9
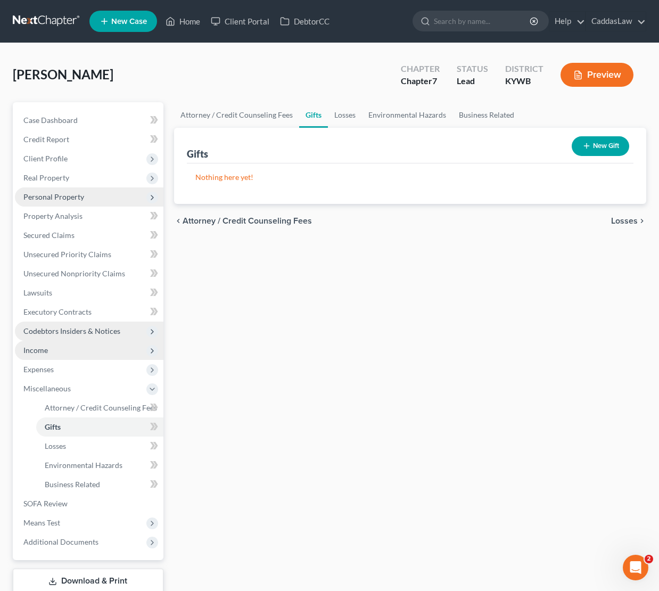
click at [583, 144] on icon "button" at bounding box center [586, 146] width 9 height 9
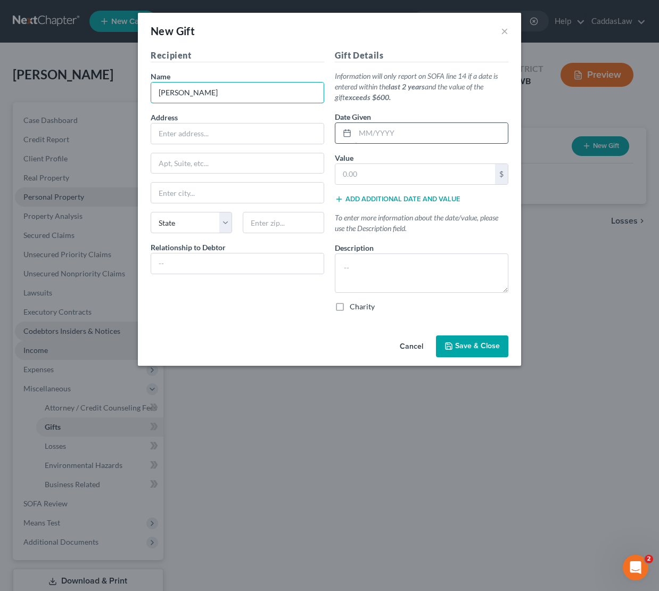
type input "[PERSON_NAME]"
click at [363, 137] on input "text" at bounding box center [431, 133] width 153 height 20
type input "[DATE]"
click at [356, 185] on div "Gift Details Information will only report on SOFA line 14 if a date is entered …" at bounding box center [421, 184] width 184 height 271
click at [351, 180] on input "text" at bounding box center [415, 174] width 160 height 20
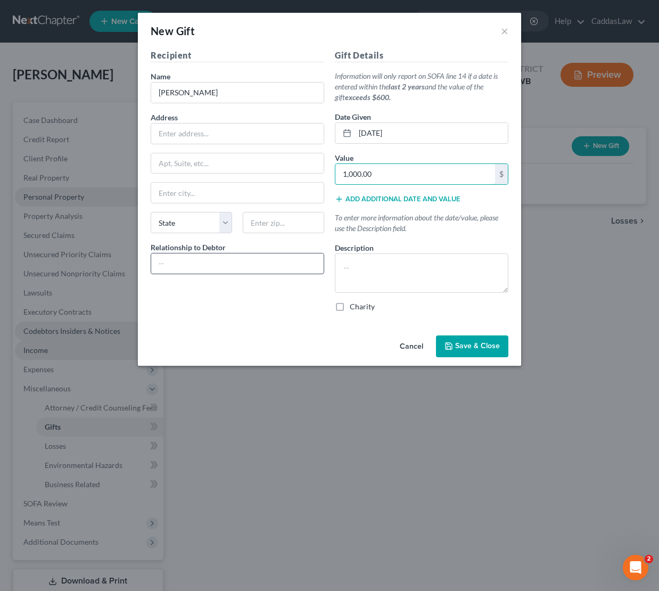
type input "1,000.00"
click at [207, 269] on input "text" at bounding box center [237, 263] width 172 height 20
type input "m"
type input "Mother"
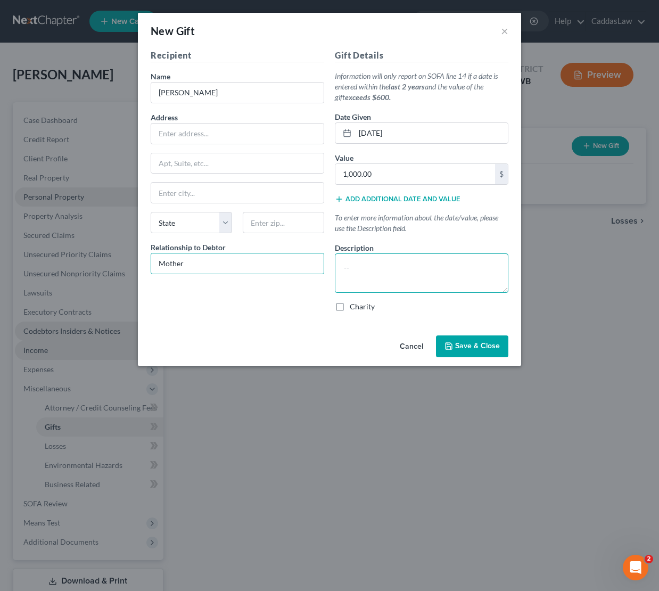
click at [371, 266] on textarea at bounding box center [421, 272] width 173 height 39
click at [450, 346] on icon "button" at bounding box center [448, 346] width 9 height 9
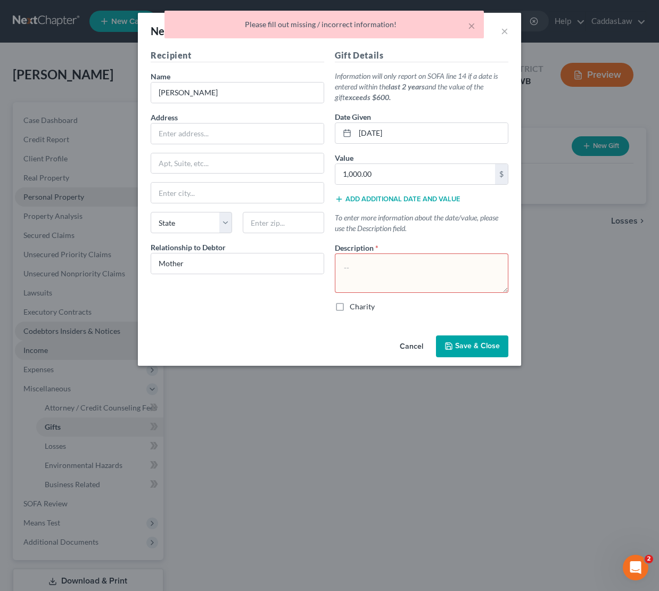
click at [398, 270] on textarea at bounding box center [421, 272] width 173 height 39
type textarea "Gift"
click at [451, 348] on icon "button" at bounding box center [448, 346] width 9 height 9
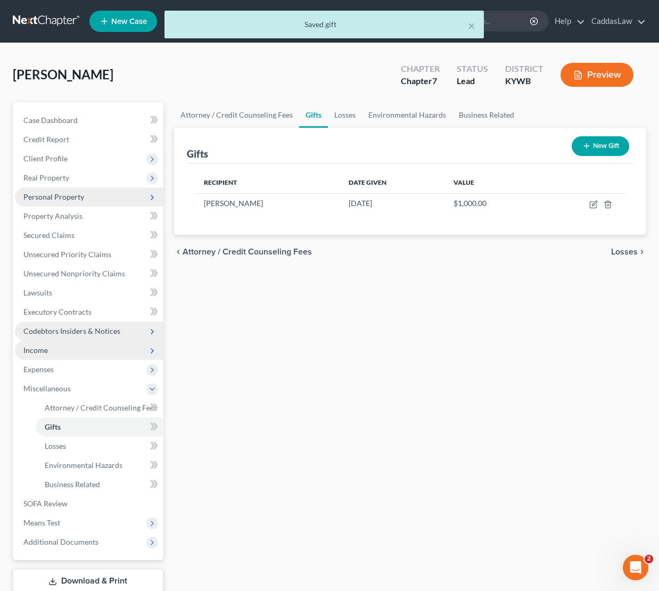
click at [607, 146] on button "New Gift" at bounding box center [600, 146] width 57 height 20
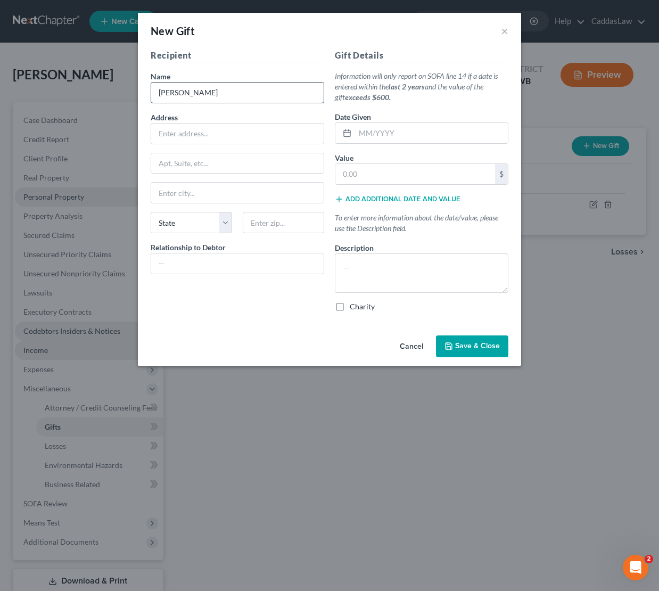
type input "[PERSON_NAME]"
click at [366, 130] on input "text" at bounding box center [431, 133] width 153 height 20
type input "[DATE]"
type input "200.00"
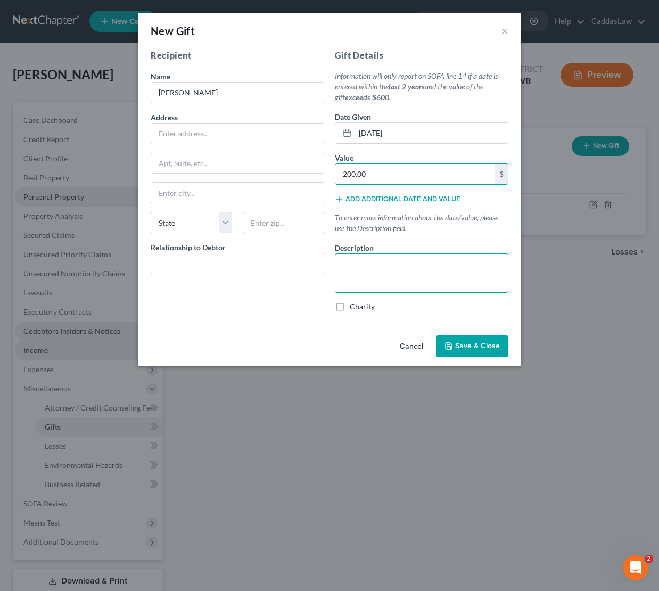
click at [377, 275] on textarea at bounding box center [421, 272] width 173 height 39
type textarea "Birthday Gift"
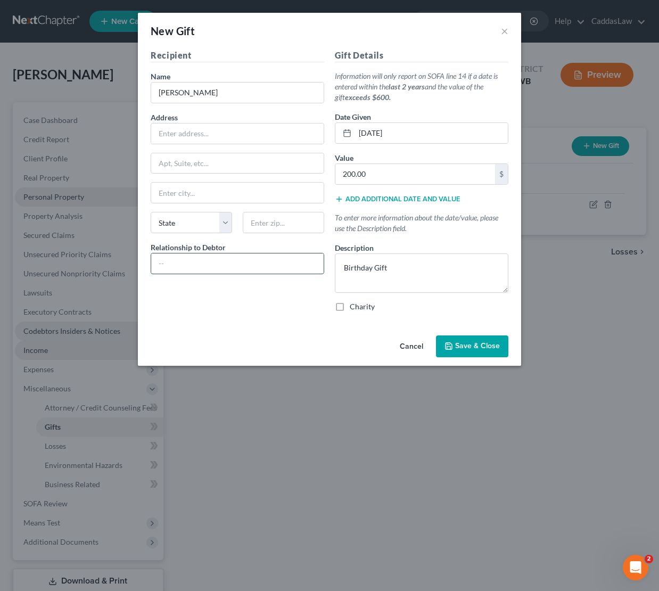
click at [184, 266] on input "text" at bounding box center [237, 263] width 172 height 20
type input "Mother"
click at [463, 345] on span "Save & Close" at bounding box center [477, 346] width 45 height 9
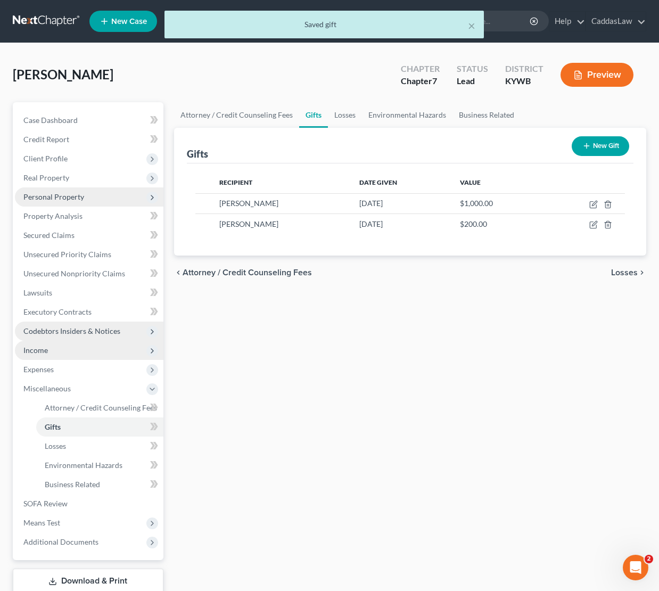
click at [589, 138] on button "New Gift" at bounding box center [600, 146] width 57 height 20
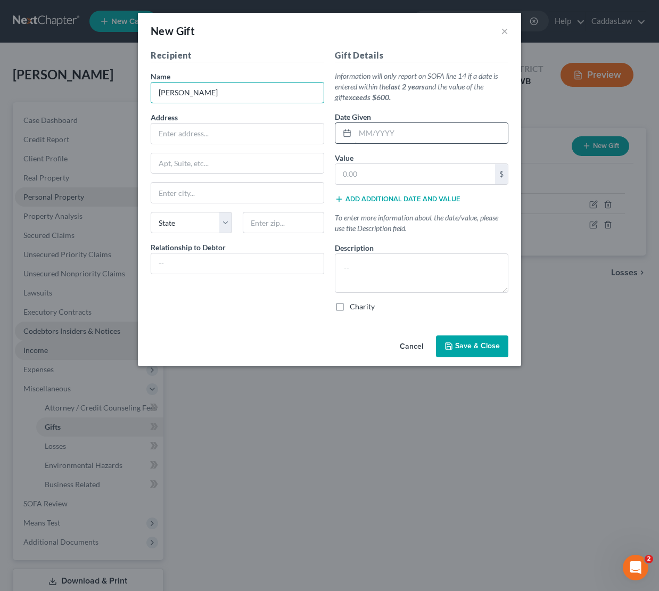
type input "[PERSON_NAME]"
click at [363, 126] on input "text" at bounding box center [431, 133] width 153 height 20
type input "[DATE]"
click at [385, 170] on input "text" at bounding box center [415, 174] width 160 height 20
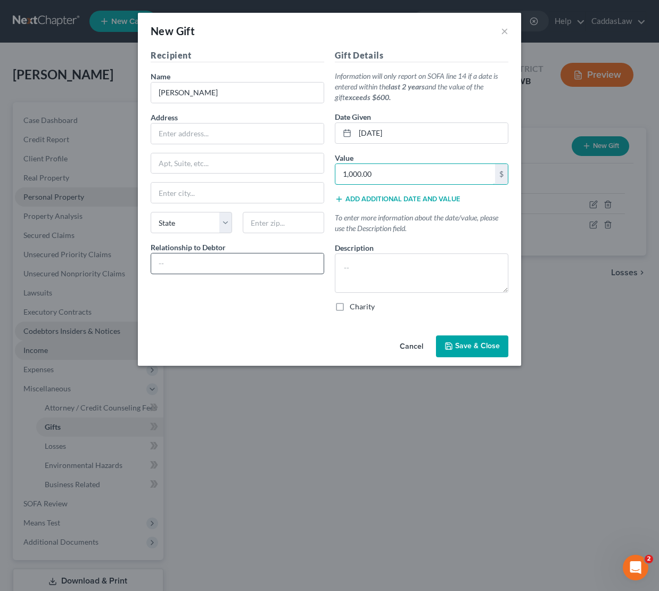
type input "1,000.00"
click at [253, 263] on input "text" at bounding box center [237, 263] width 172 height 20
type input "Mother"
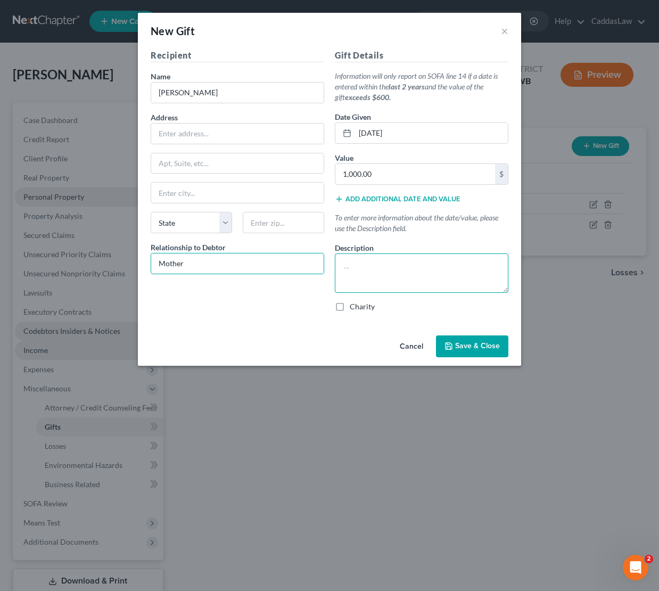
click at [372, 276] on textarea at bounding box center [421, 272] width 173 height 39
type textarea "Gift"
click at [454, 347] on button "Save & Close" at bounding box center [472, 346] width 72 height 22
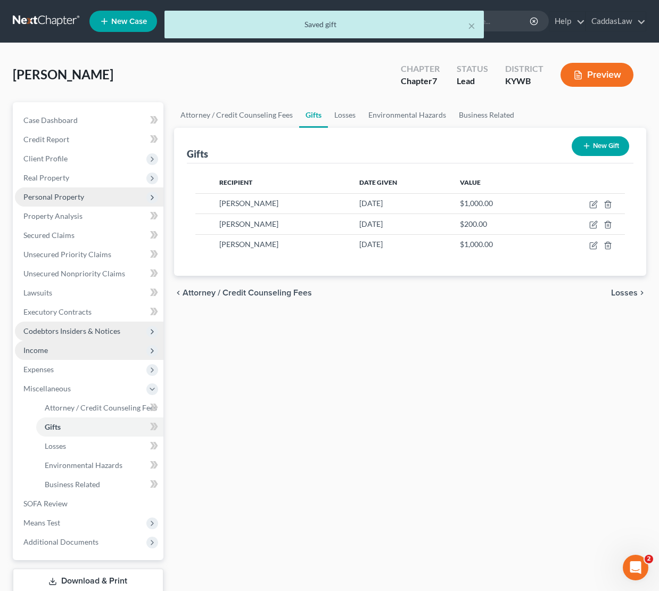
click at [592, 143] on button "New Gift" at bounding box center [600, 146] width 57 height 20
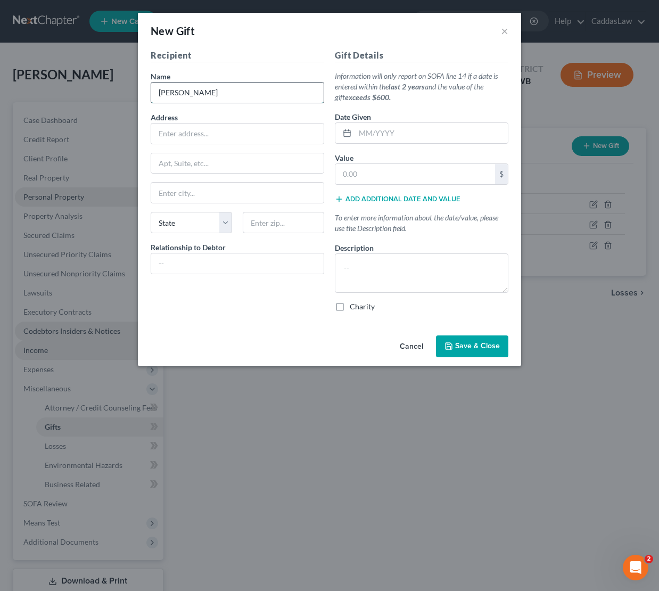
type input "[PERSON_NAME]"
click at [178, 257] on input "text" at bounding box center [237, 263] width 172 height 20
type input "Mother"
click at [374, 137] on input "text" at bounding box center [431, 133] width 153 height 20
click at [366, 137] on input "[DATE]" at bounding box center [431, 133] width 153 height 20
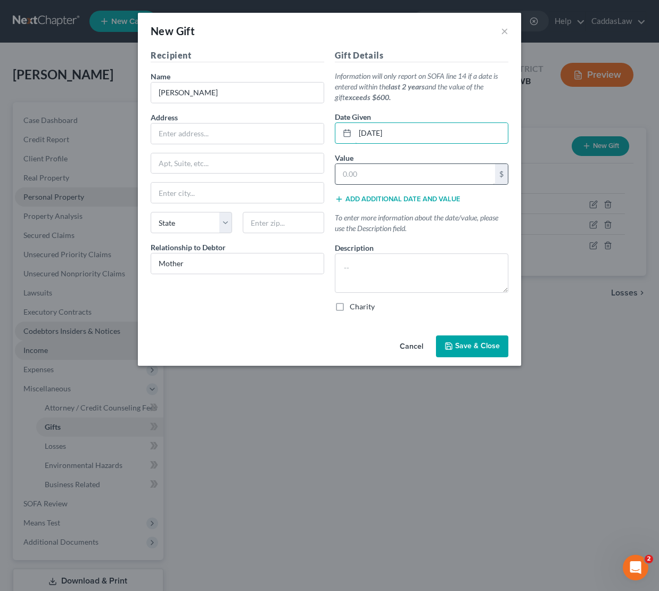
type input "[DATE]"
click at [414, 171] on input "text" at bounding box center [415, 174] width 160 height 20
type input "1,000.00"
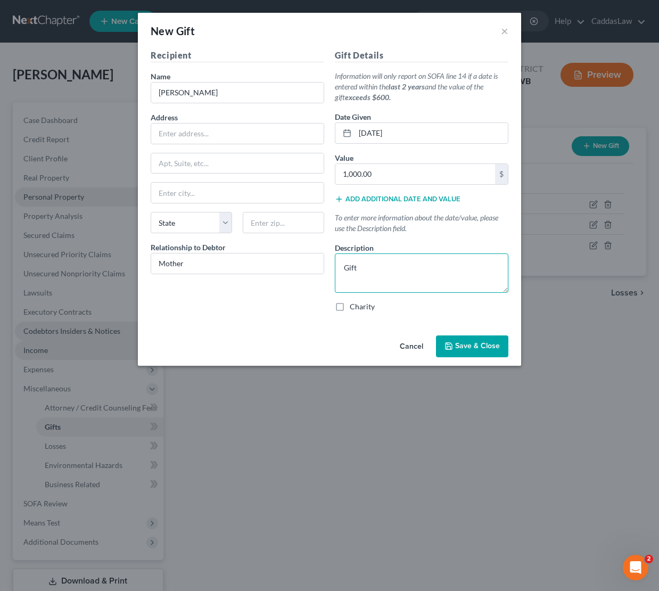
type textarea "Gift"
click at [452, 355] on button "Save & Close" at bounding box center [472, 346] width 72 height 22
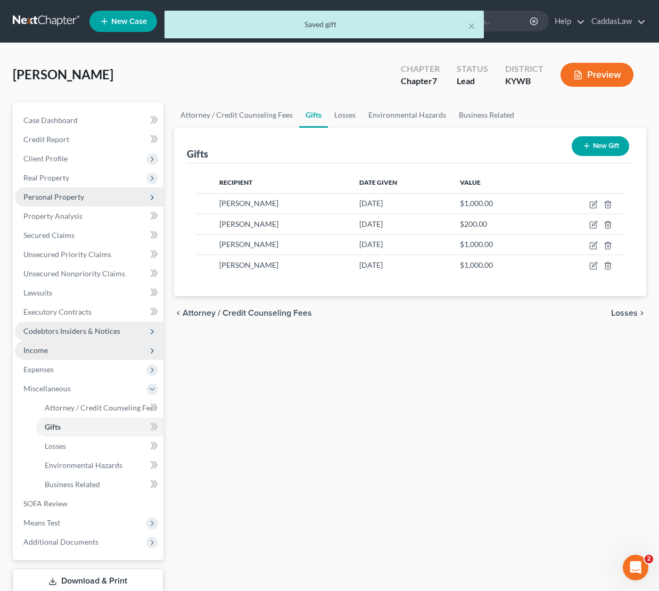
click at [592, 151] on button "New Gift" at bounding box center [600, 146] width 57 height 20
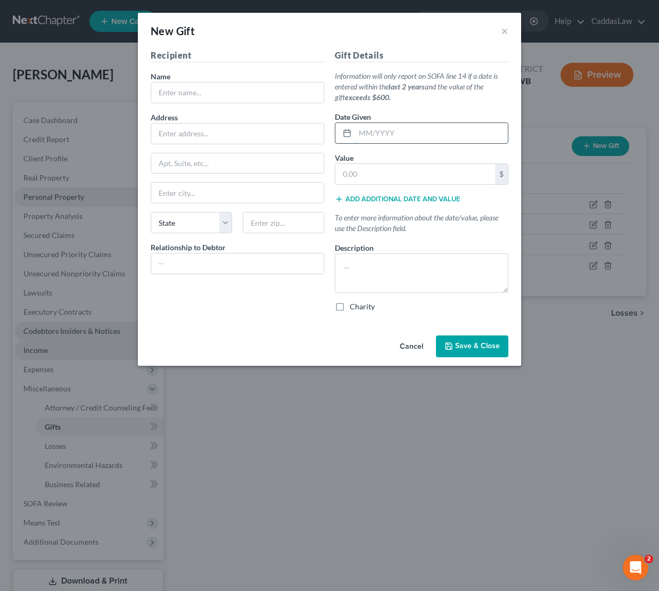
click at [395, 134] on input "text" at bounding box center [431, 133] width 153 height 20
type input "[DATE]"
click at [377, 167] on input "text" at bounding box center [415, 174] width 160 height 20
type input "500.00"
click at [246, 284] on div "Recipient Name * Address Apt, Suite, etc State State [US_STATE] AK AR AZ CA CO …" at bounding box center [237, 184] width 184 height 271
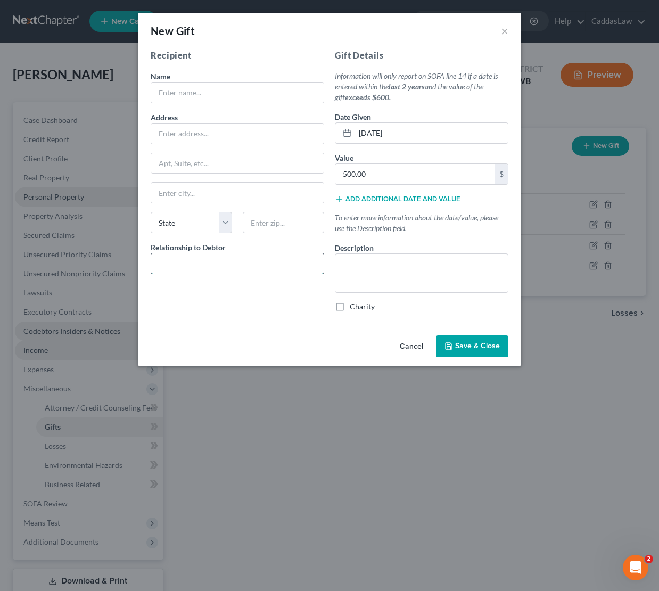
click at [246, 272] on input "text" at bounding box center [237, 263] width 172 height 20
type input "Mother"
click at [419, 253] on textarea at bounding box center [421, 272] width 173 height 39
type textarea "Gift"
type input "[PERSON_NAME]"
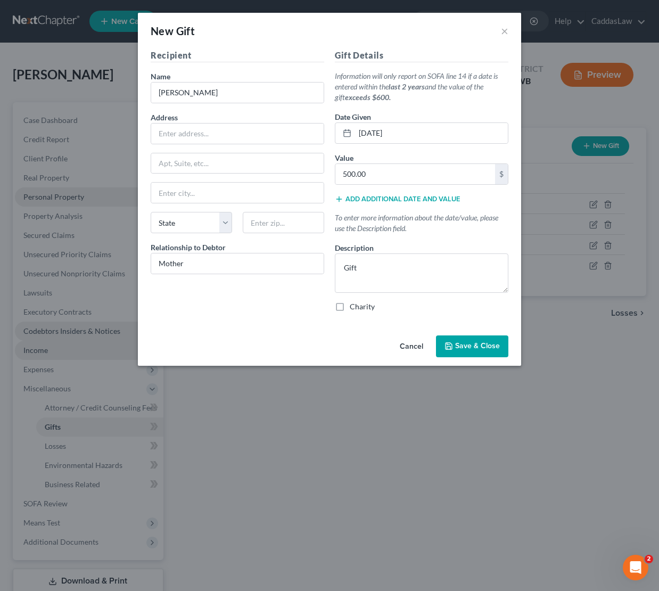
click at [464, 352] on button "Save & Close" at bounding box center [472, 346] width 72 height 22
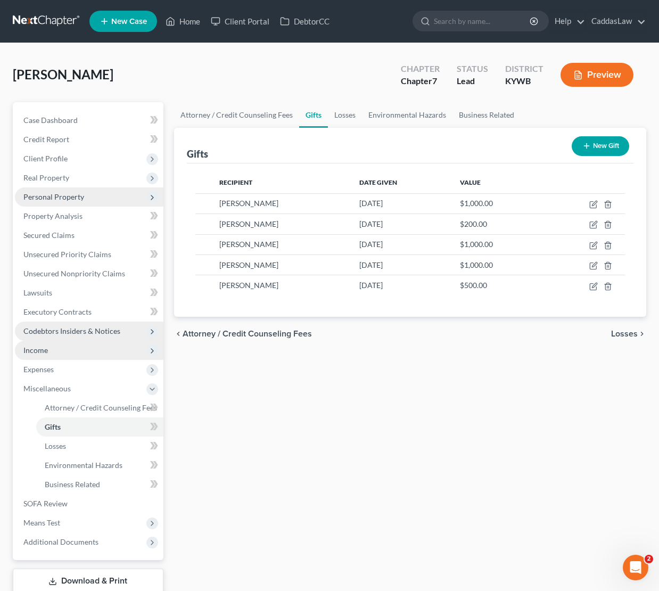
click at [595, 147] on button "New Gift" at bounding box center [600, 146] width 57 height 20
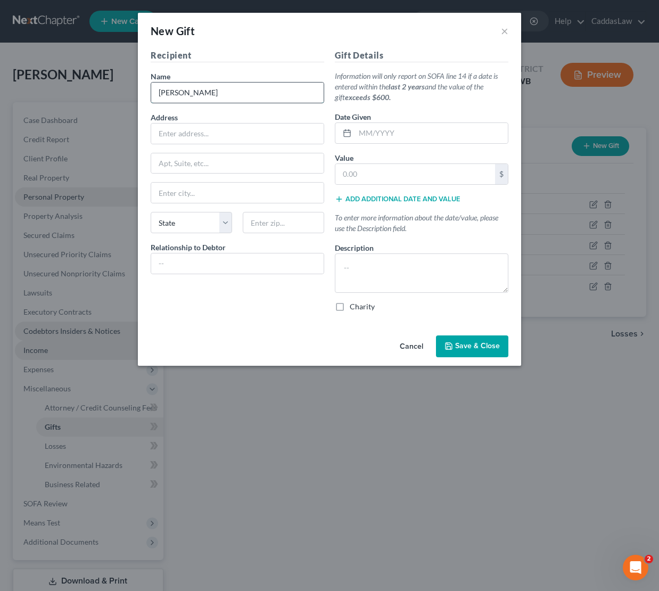
type input "[PERSON_NAME]"
type input "Mother"
type input "[DATE]"
click at [370, 179] on input "text" at bounding box center [415, 174] width 160 height 20
type input "500.00"
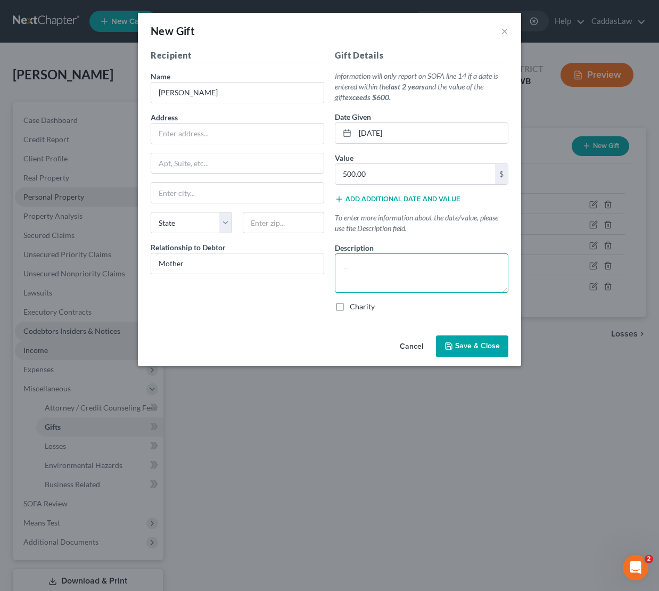
click at [401, 283] on textarea at bounding box center [421, 272] width 173 height 39
type textarea "F"
type textarea "Gift"
click at [460, 347] on span "Save & Close" at bounding box center [477, 346] width 45 height 9
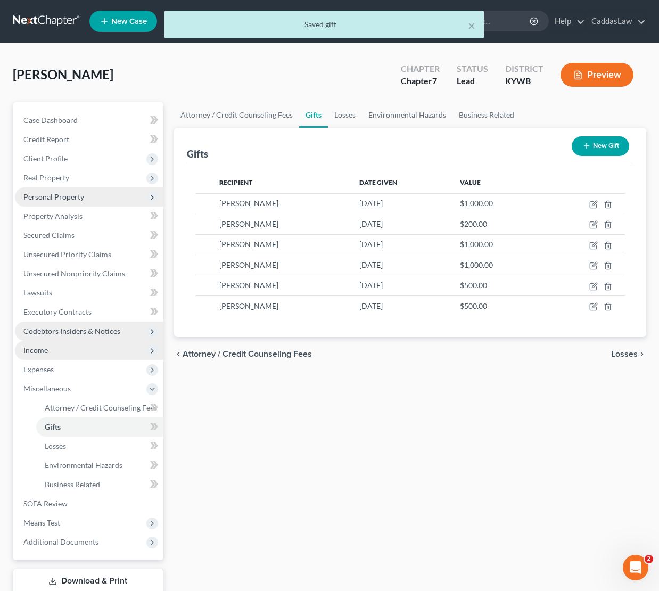
click at [589, 155] on button "New Gift" at bounding box center [600, 146] width 57 height 20
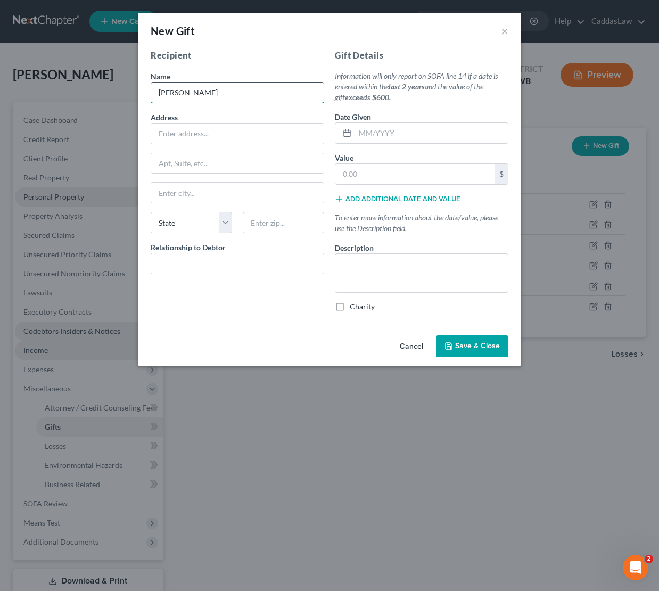
type input "[PERSON_NAME]"
type input "Mother"
click at [360, 130] on input "text" at bounding box center [431, 133] width 153 height 20
type input "[DATE]"
click at [366, 179] on input "text" at bounding box center [415, 174] width 160 height 20
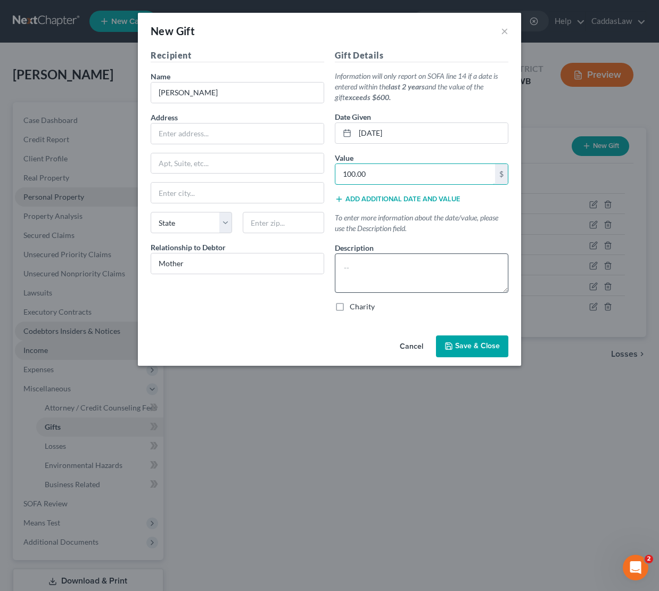
type input "100.00"
click at [403, 266] on textarea at bounding box center [421, 272] width 173 height 39
click at [388, 257] on textarea at bounding box center [421, 272] width 173 height 39
type textarea "Gift"
click at [465, 350] on span "Save & Close" at bounding box center [477, 346] width 45 height 9
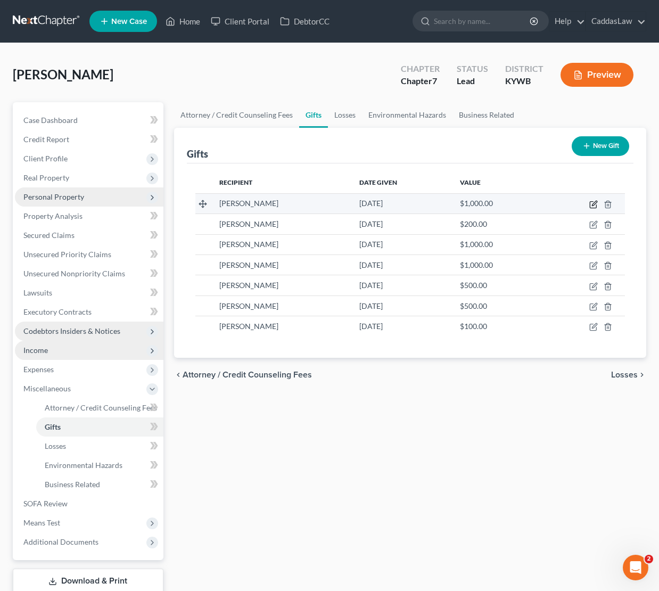
click at [592, 206] on icon "button" at bounding box center [593, 204] width 9 height 9
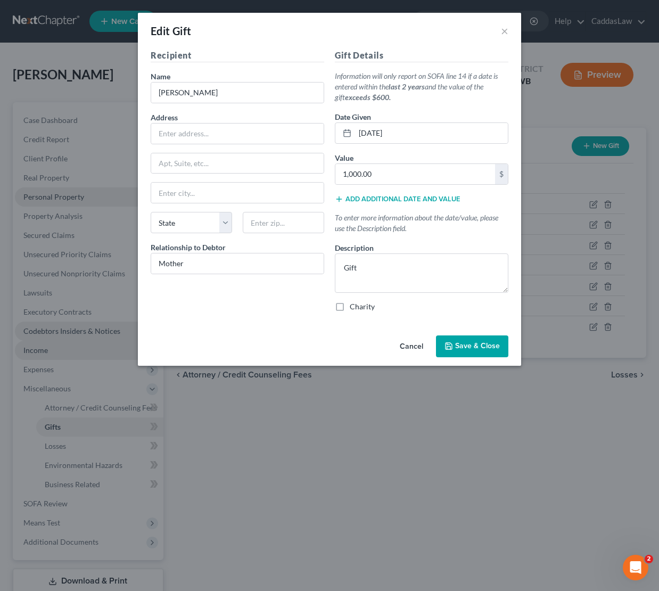
click at [408, 348] on button "Cancel" at bounding box center [411, 346] width 40 height 21
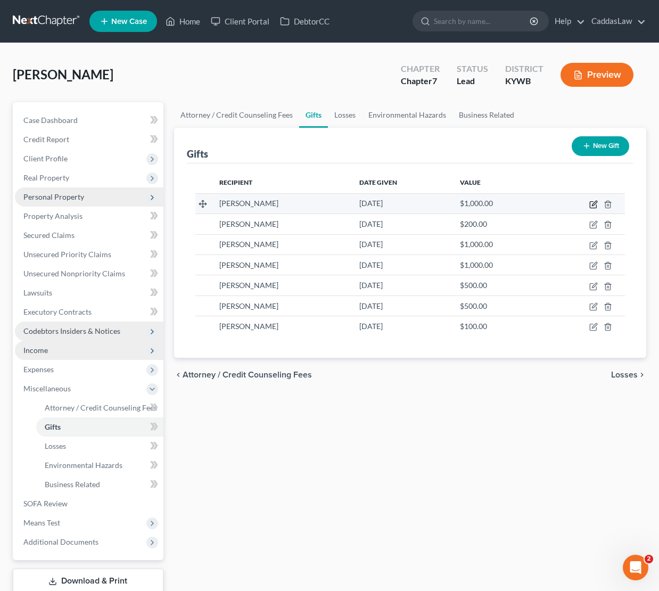
click at [593, 203] on icon "button" at bounding box center [594, 203] width 5 height 5
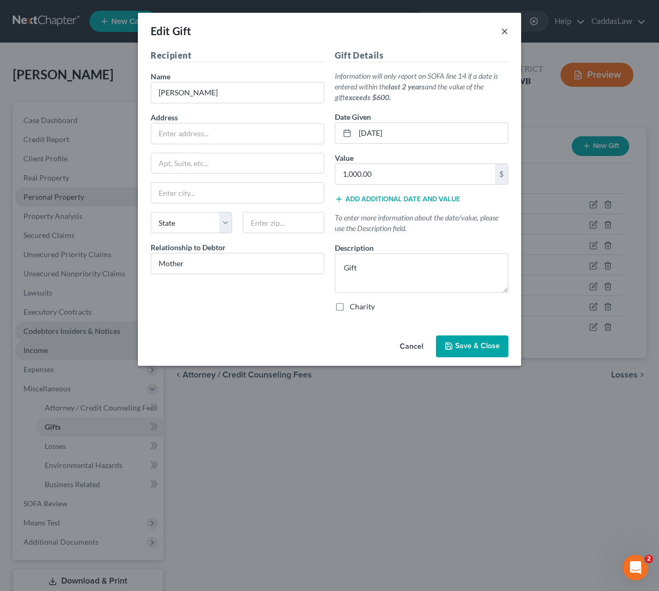
click at [504, 32] on button "×" at bounding box center [504, 30] width 7 height 13
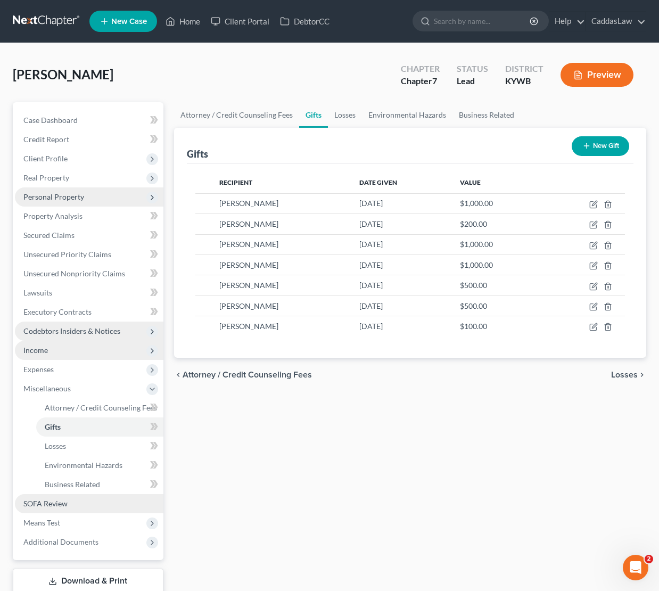
click at [53, 504] on span "SOFA Review" at bounding box center [45, 503] width 44 height 9
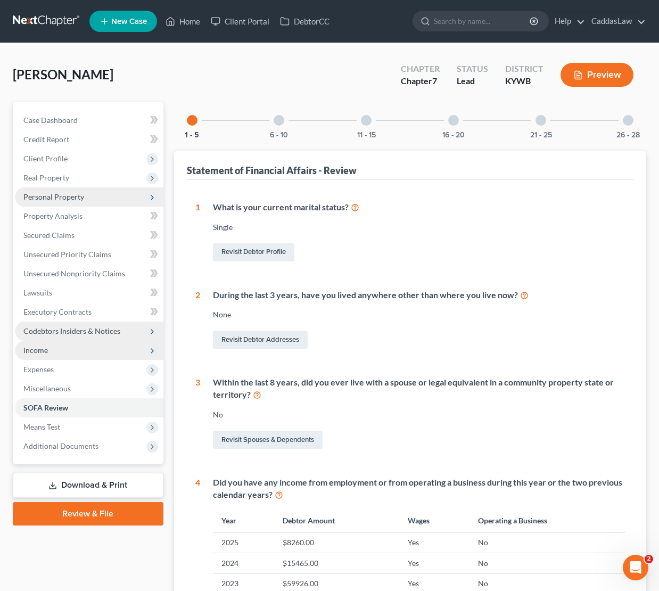
click at [367, 124] on div at bounding box center [366, 120] width 11 height 11
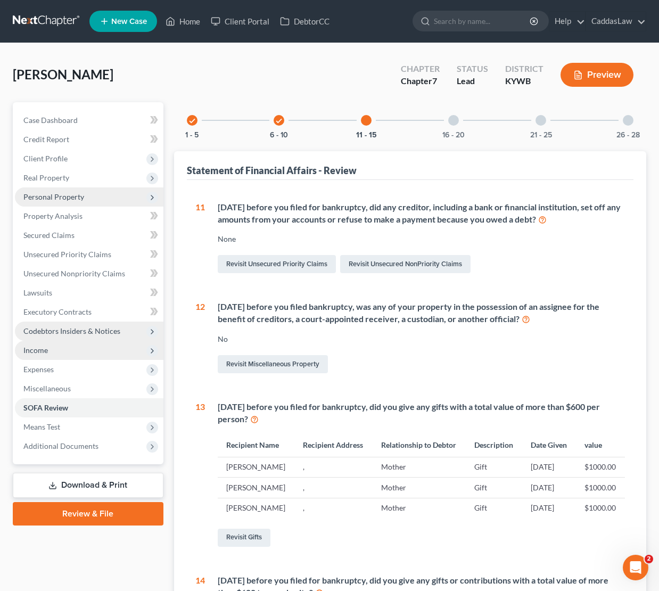
click at [68, 348] on span "Income" at bounding box center [89, 350] width 148 height 19
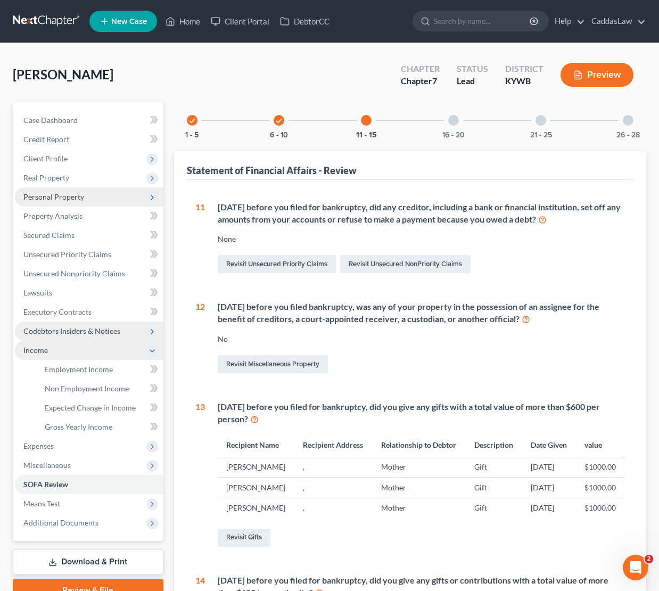
click at [68, 348] on span "Income" at bounding box center [89, 350] width 148 height 19
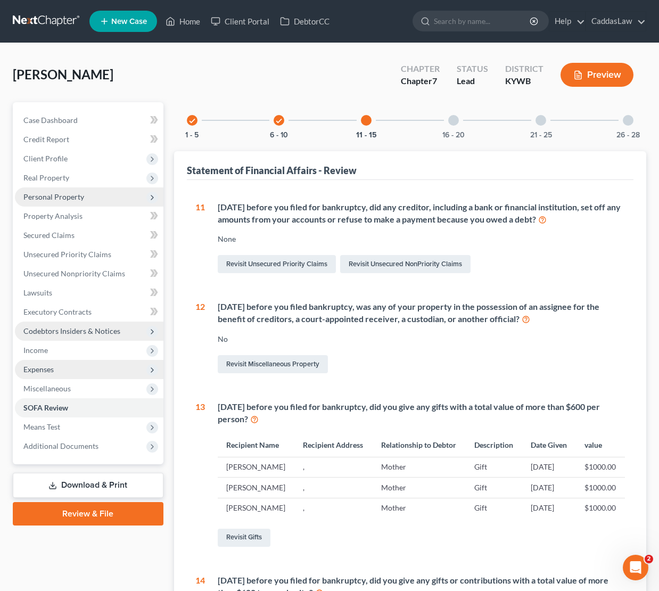
click at [52, 375] on span "Expenses" at bounding box center [89, 369] width 148 height 19
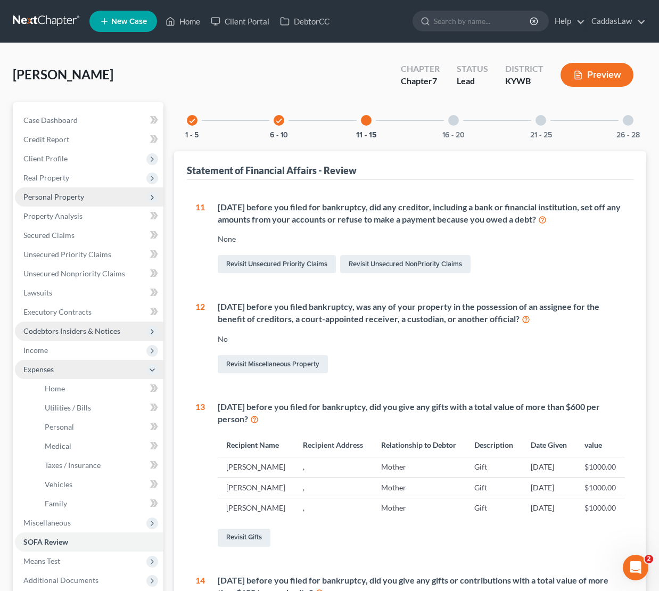
click at [52, 375] on span "Expenses" at bounding box center [89, 369] width 148 height 19
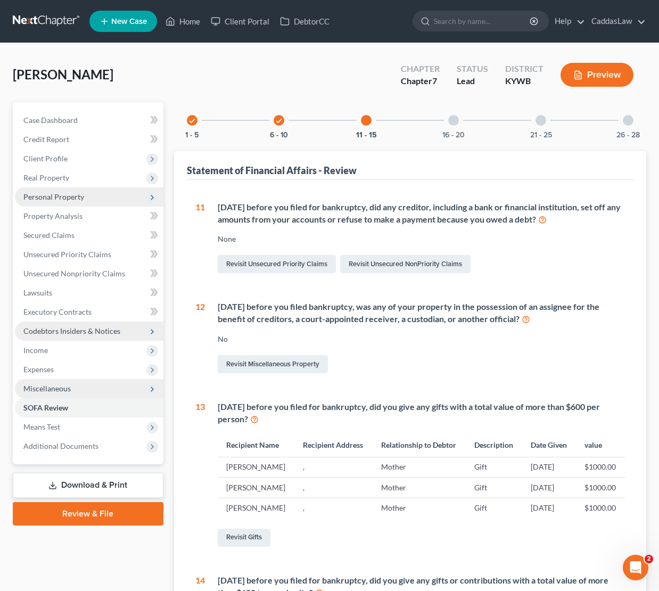
click at [50, 389] on span "Miscellaneous" at bounding box center [46, 388] width 47 height 9
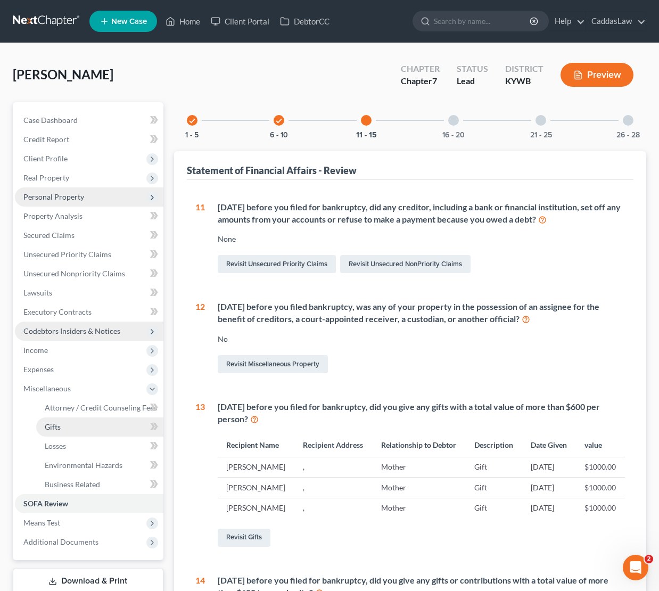
click at [63, 434] on link "Gifts" at bounding box center [99, 426] width 127 height 19
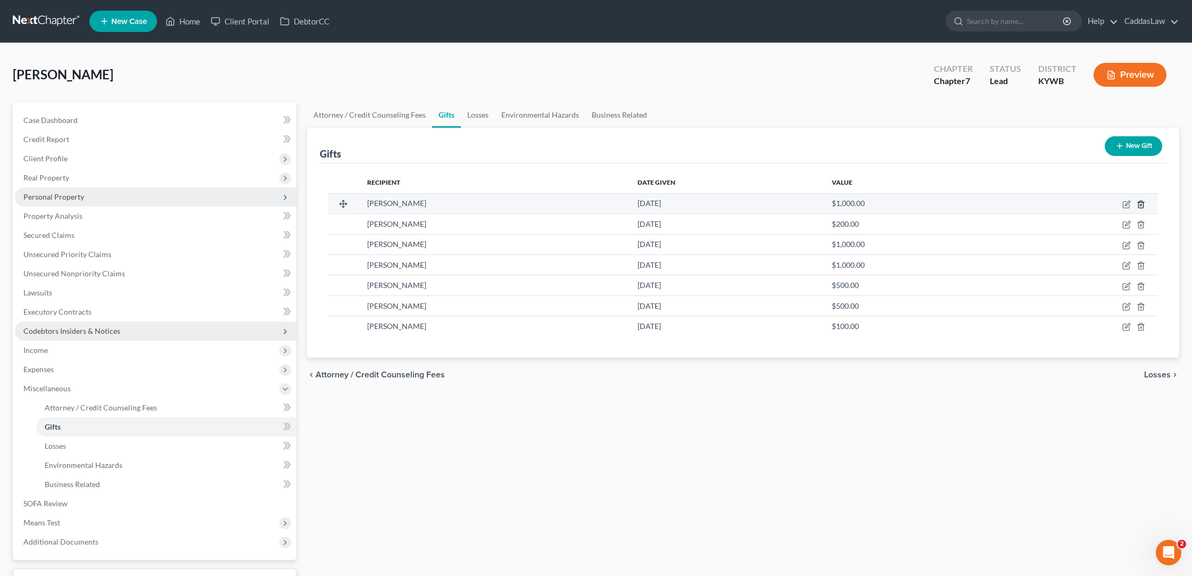
click at [658, 203] on icon "button" at bounding box center [1141, 204] width 9 height 9
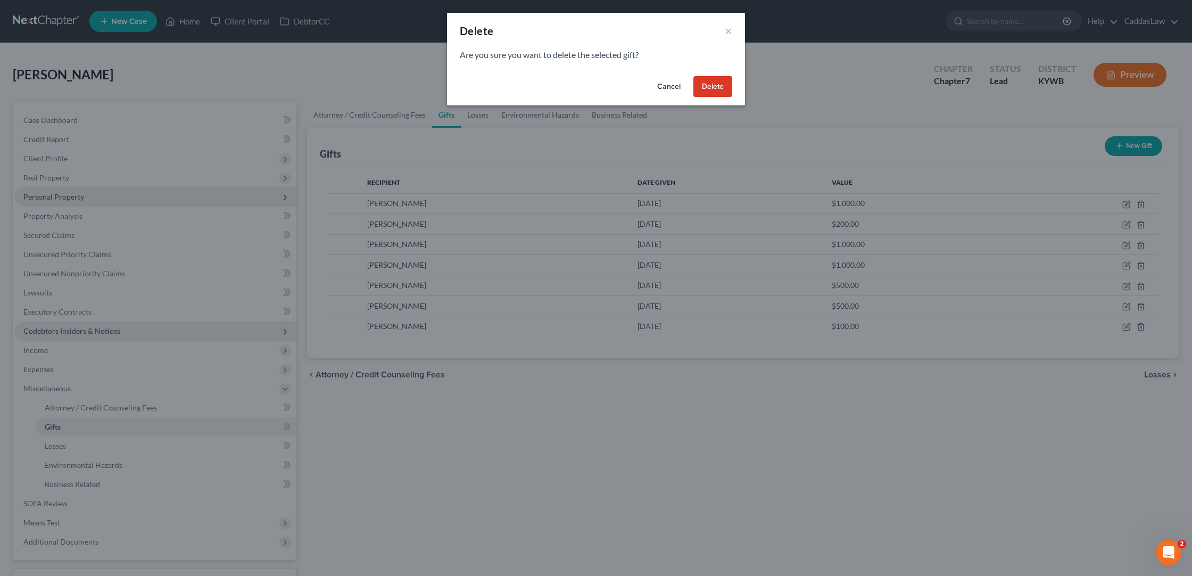
click at [658, 81] on div "Cancel Delete" at bounding box center [596, 89] width 298 height 34
click at [658, 85] on button "Delete" at bounding box center [712, 86] width 39 height 21
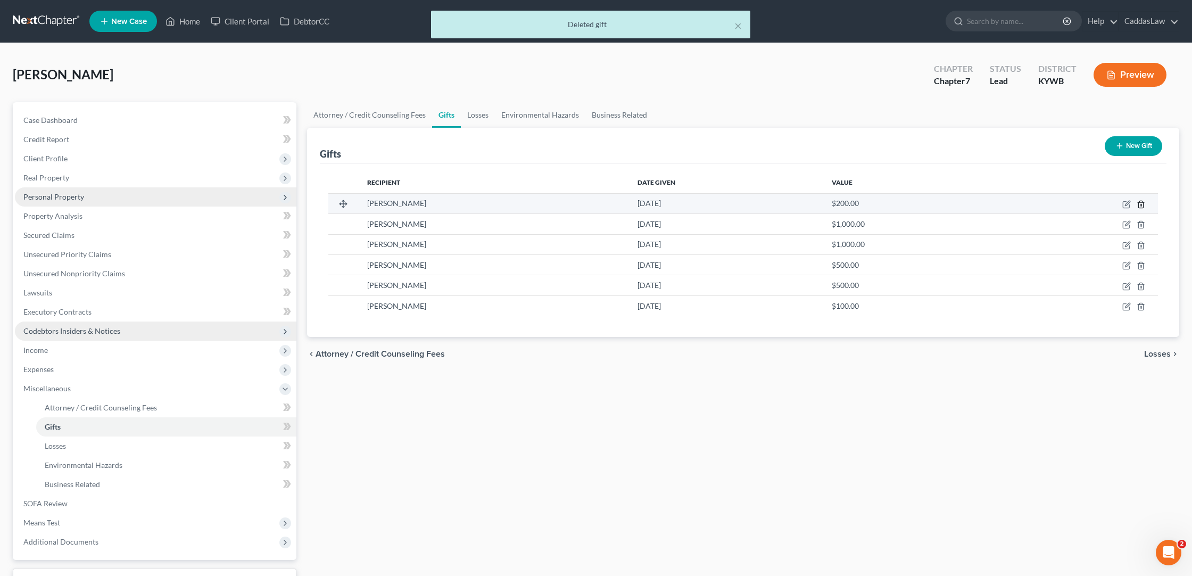
click at [658, 204] on line "button" at bounding box center [1141, 205] width 0 height 2
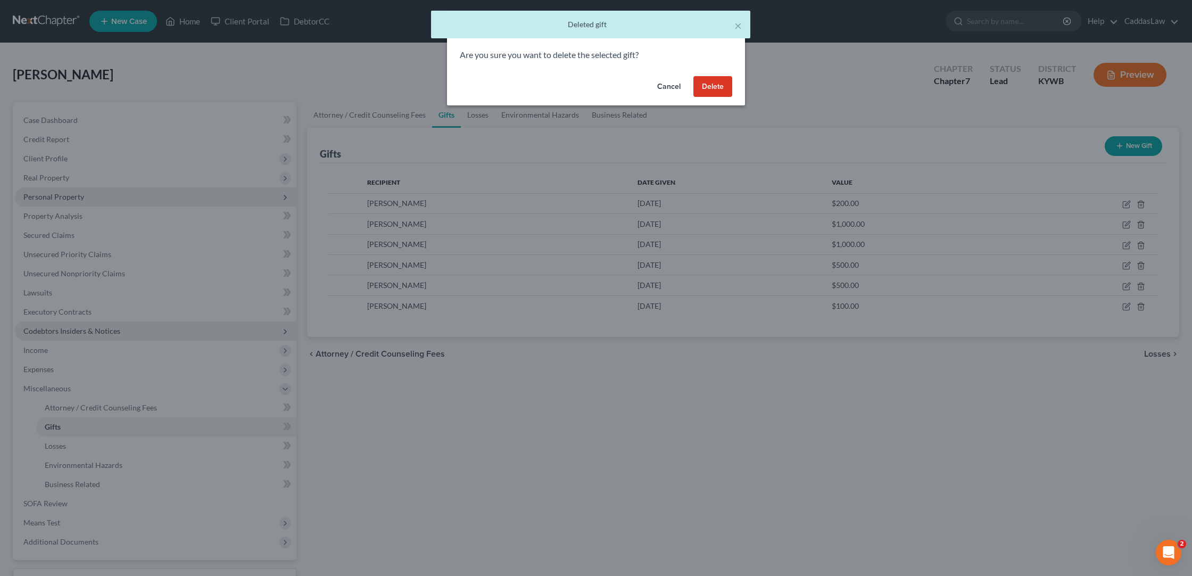
click at [658, 85] on button "Delete" at bounding box center [712, 86] width 39 height 21
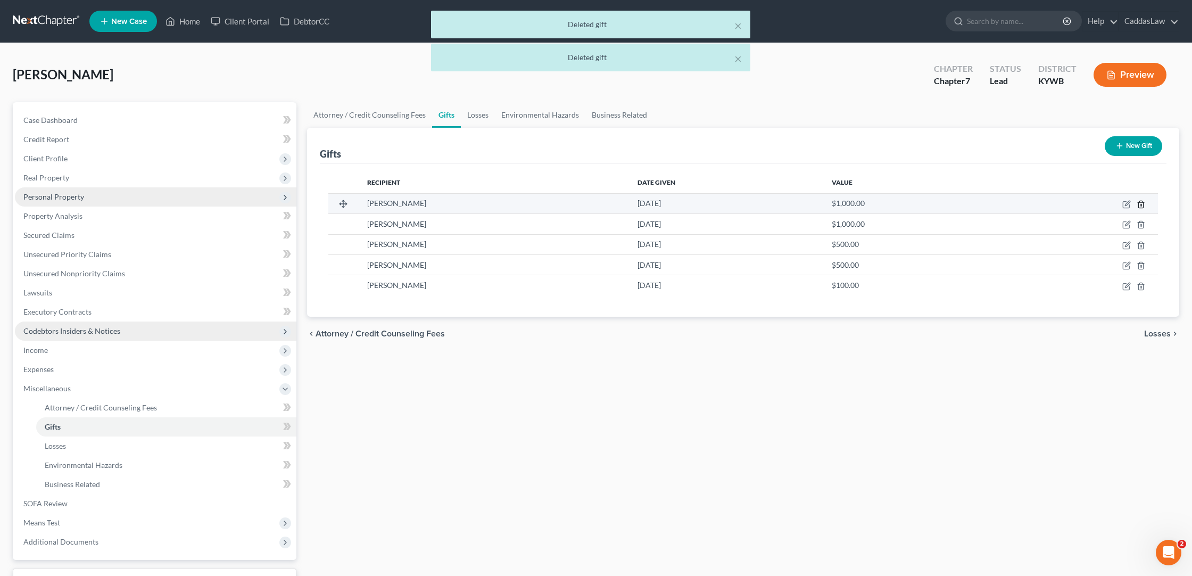
click at [658, 201] on icon "button" at bounding box center [1141, 204] width 9 height 9
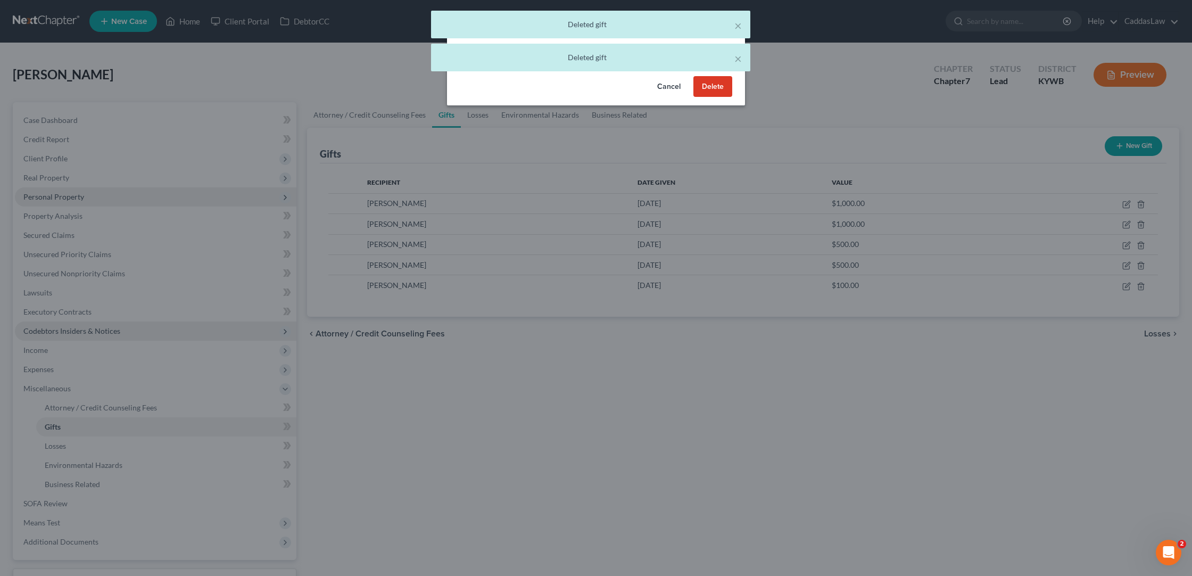
click at [658, 78] on button "Delete" at bounding box center [712, 86] width 39 height 21
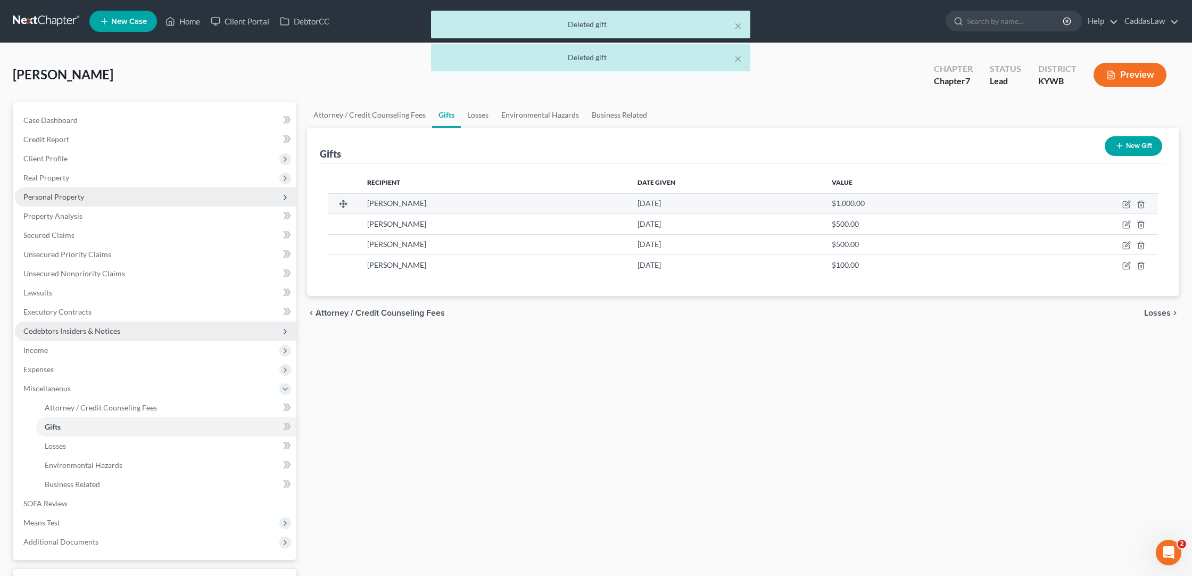
click at [658, 204] on td at bounding box center [1079, 203] width 157 height 20
click at [658, 204] on icon "button" at bounding box center [1141, 204] width 9 height 9
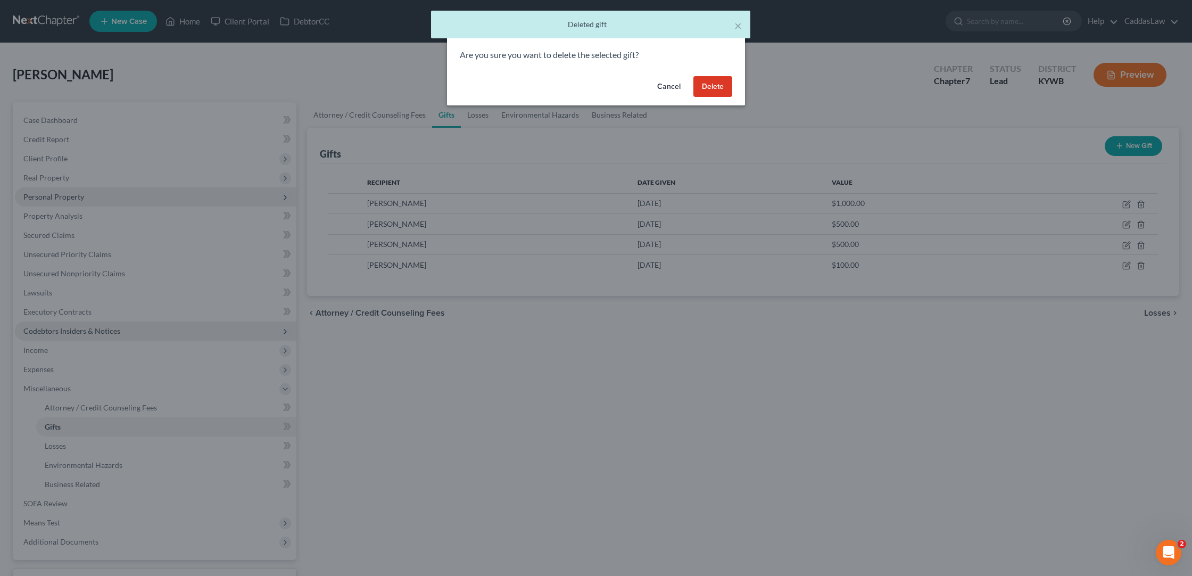
click at [658, 78] on button "Delete" at bounding box center [712, 86] width 39 height 21
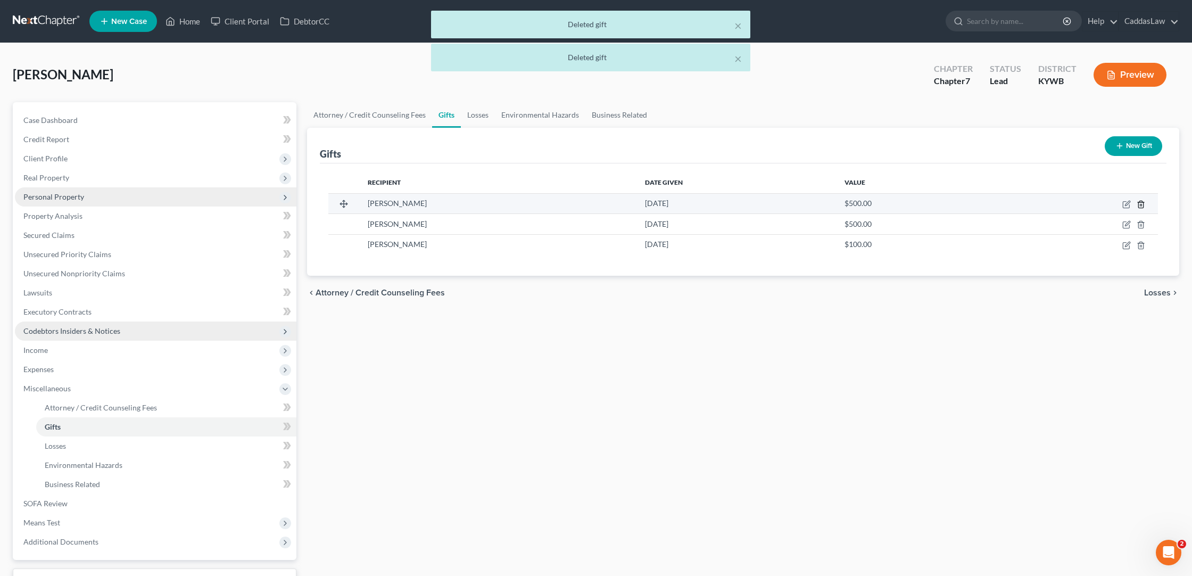
click at [658, 206] on line "button" at bounding box center [1140, 205] width 0 height 2
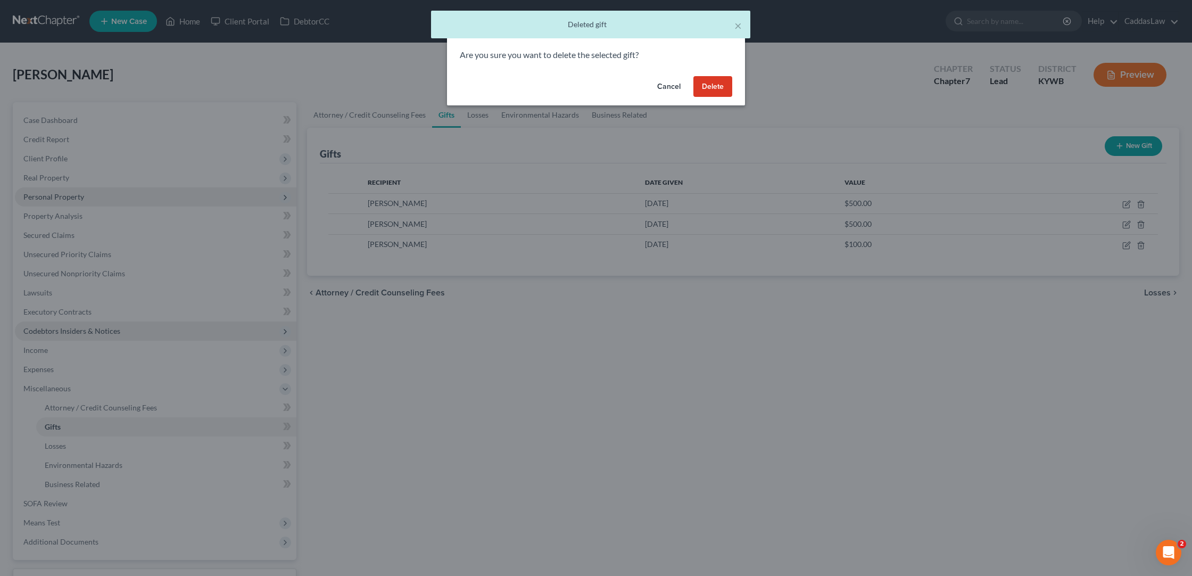
click at [658, 83] on button "Delete" at bounding box center [712, 86] width 39 height 21
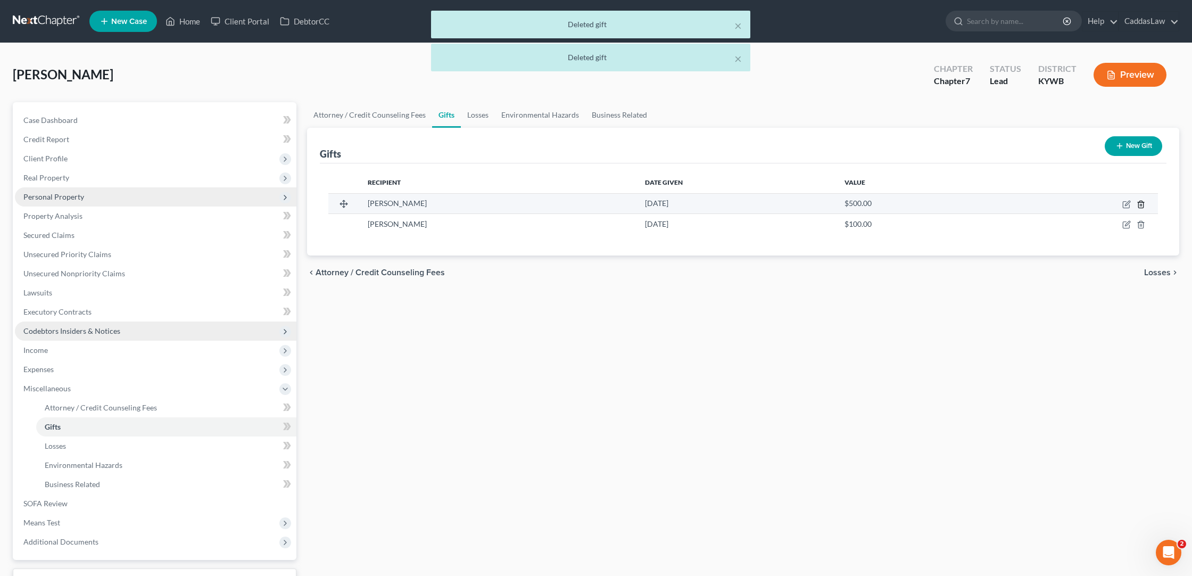
click at [658, 206] on icon "button" at bounding box center [1141, 204] width 9 height 9
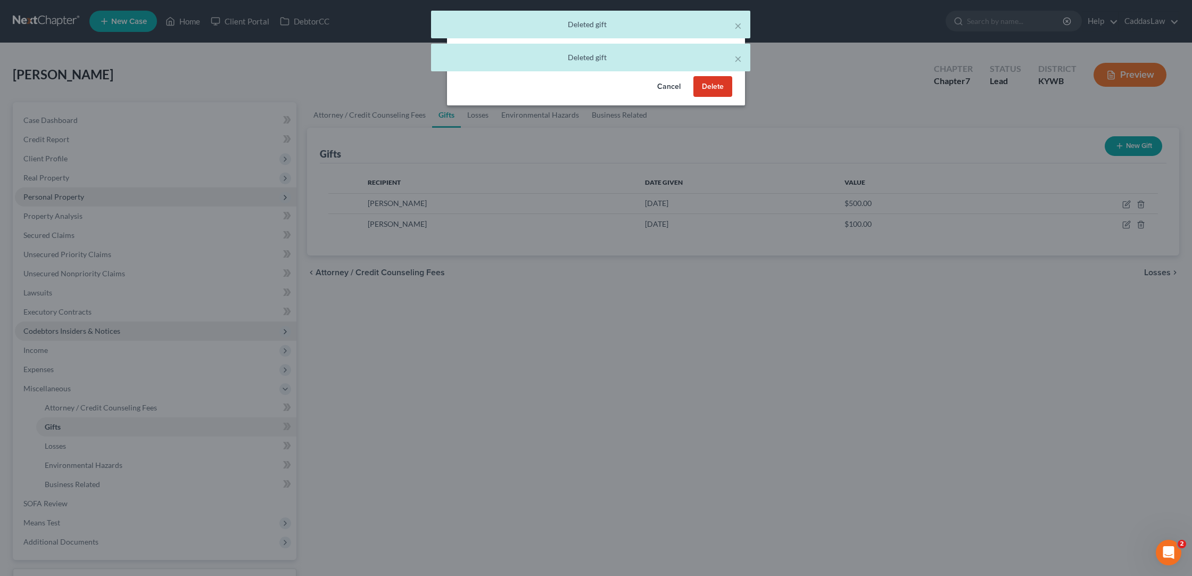
click at [658, 82] on button "Delete" at bounding box center [712, 86] width 39 height 21
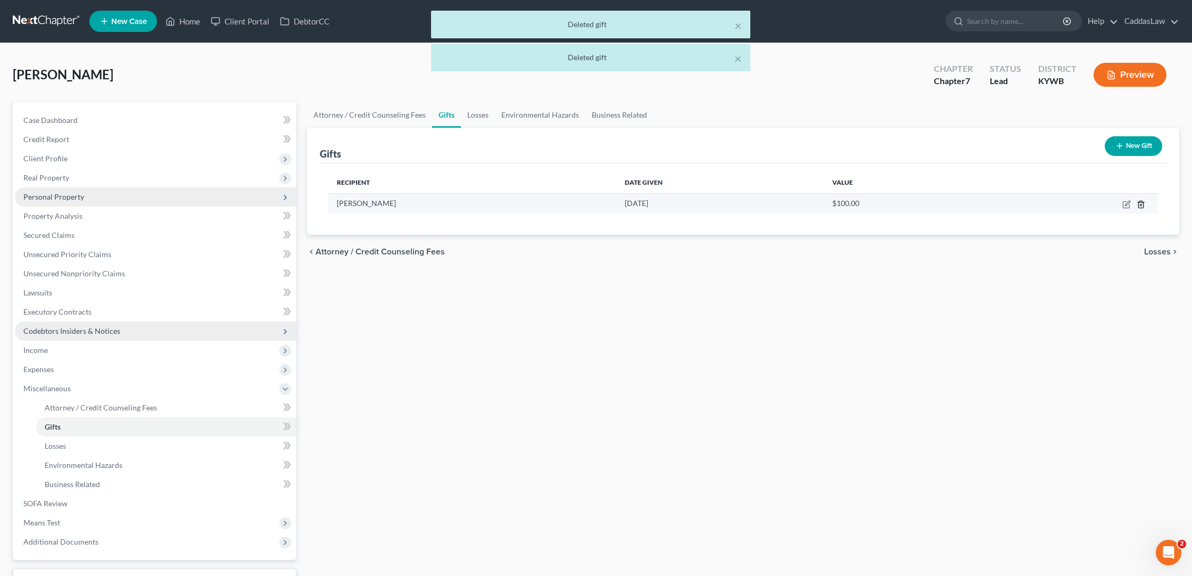
click at [658, 203] on icon "button" at bounding box center [1141, 204] width 9 height 9
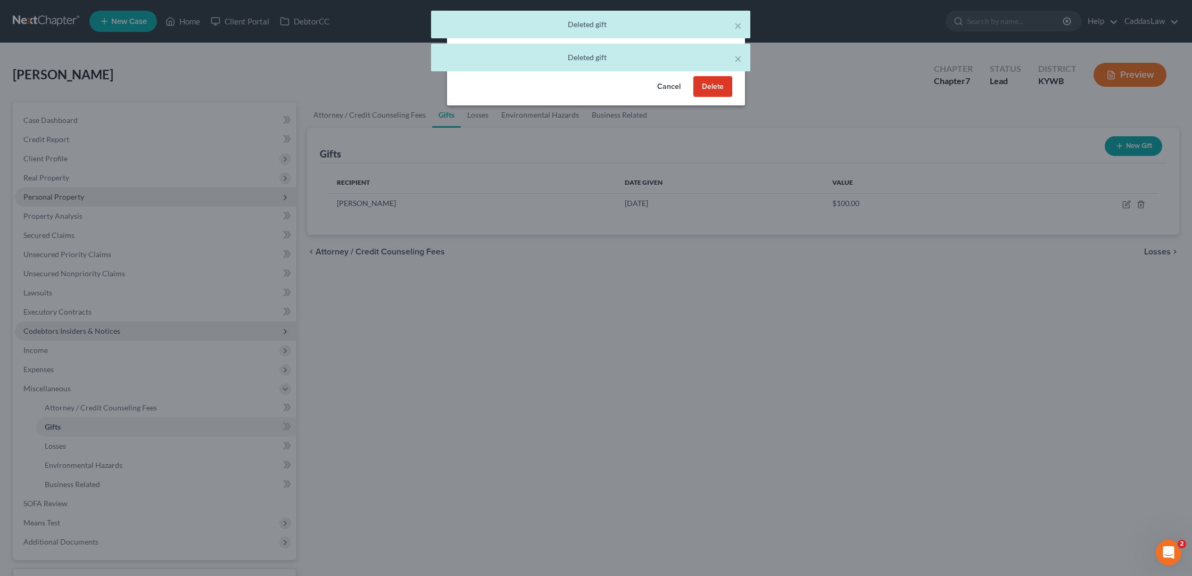
click at [658, 93] on button "Delete" at bounding box center [712, 86] width 39 height 21
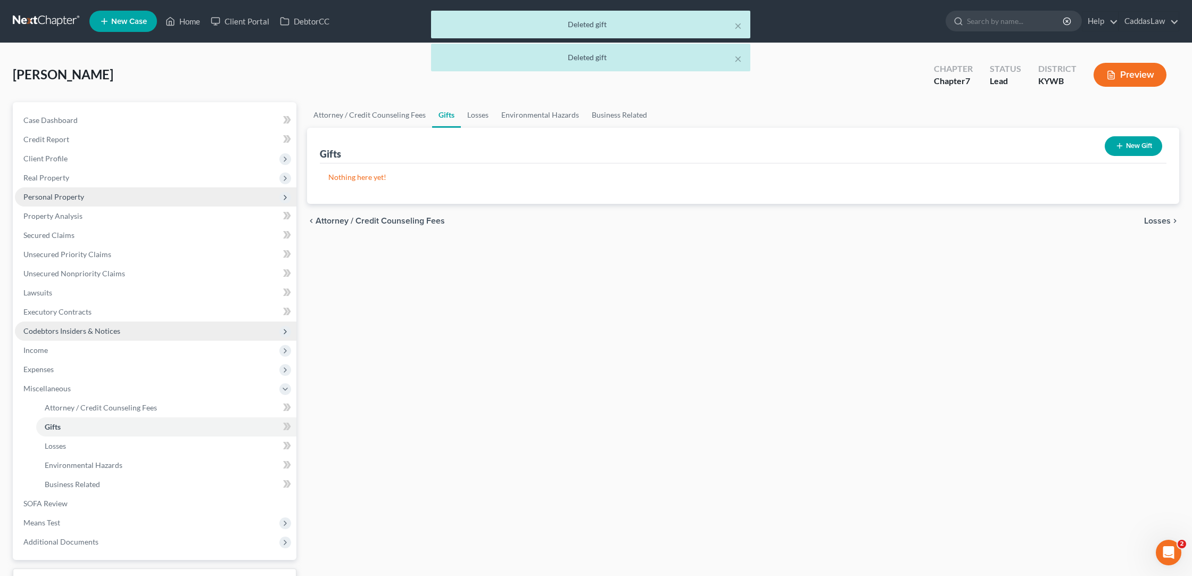
click at [658, 80] on div "[PERSON_NAME] Upgraded Chapter Chapter 7 Status Lead District [GEOGRAPHIC_DATA]…" at bounding box center [596, 79] width 1166 height 46
